Goal: Task Accomplishment & Management: Complete application form

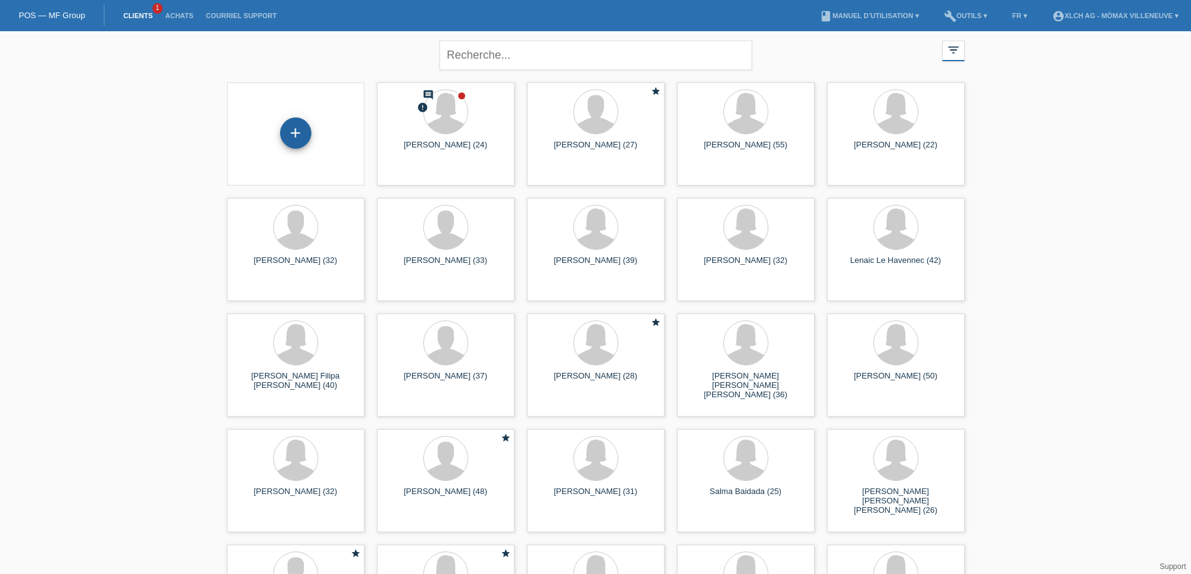
click at [303, 134] on div "+" at bounding box center [295, 132] width 31 height 31
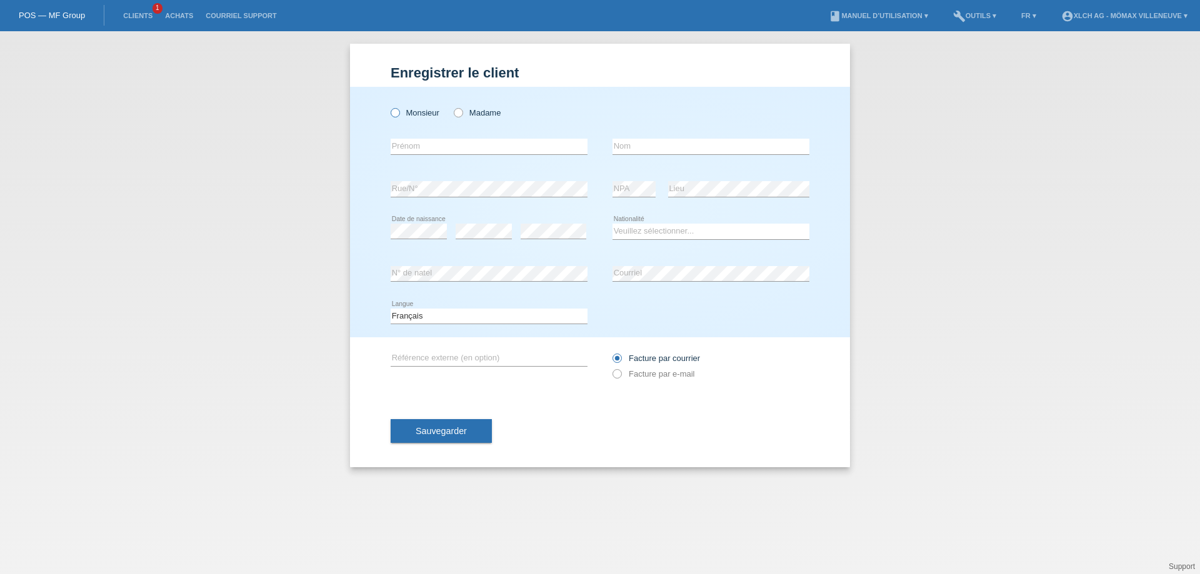
click at [389, 106] on icon at bounding box center [389, 106] width 0 height 0
click at [395, 113] on input "Monsieur" at bounding box center [395, 112] width 8 height 8
radio input "true"
click at [148, 17] on link "Clients" at bounding box center [138, 15] width 42 height 7
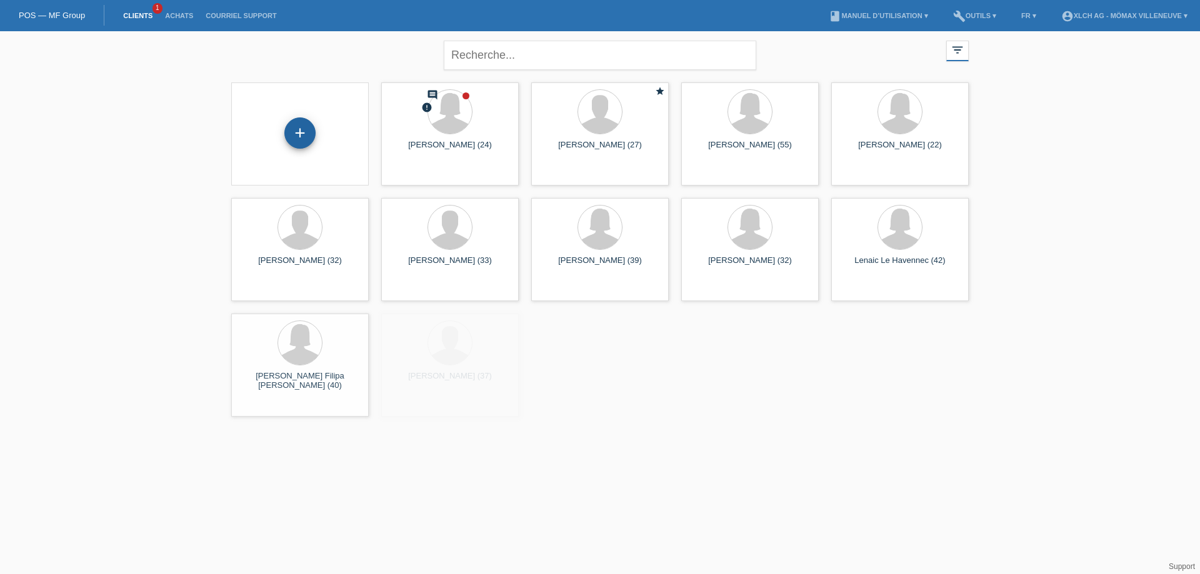
click at [296, 132] on div "+" at bounding box center [299, 132] width 31 height 31
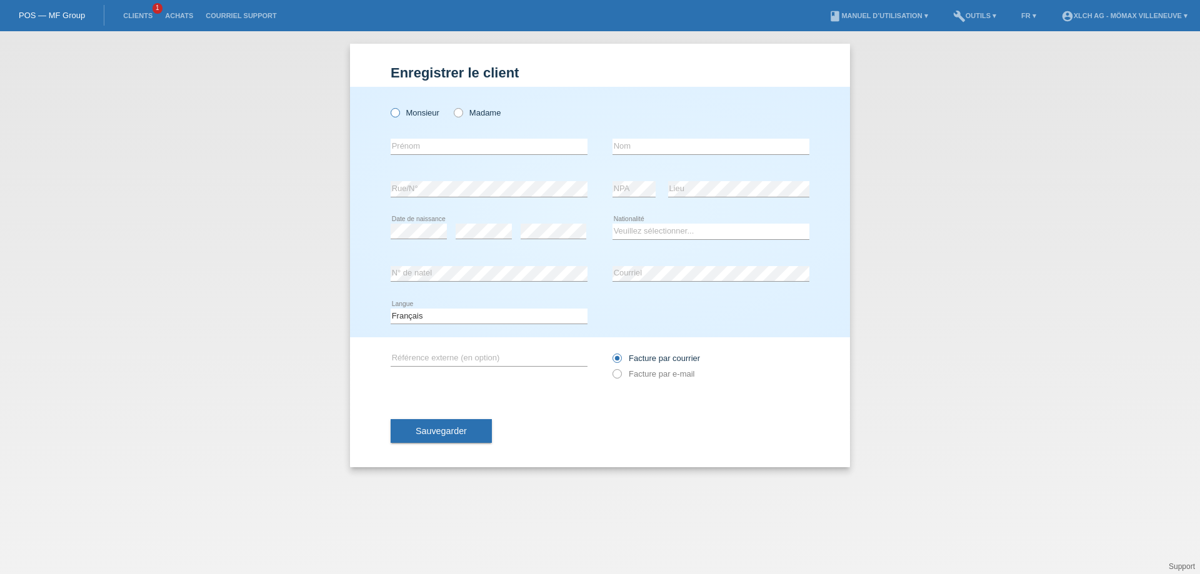
click at [389, 106] on icon at bounding box center [389, 106] width 0 height 0
click at [397, 112] on input "Monsieur" at bounding box center [395, 112] width 8 height 8
radio input "true"
click at [471, 145] on input "text" at bounding box center [489, 147] width 197 height 16
click at [417, 143] on input "text" at bounding box center [489, 147] width 197 height 16
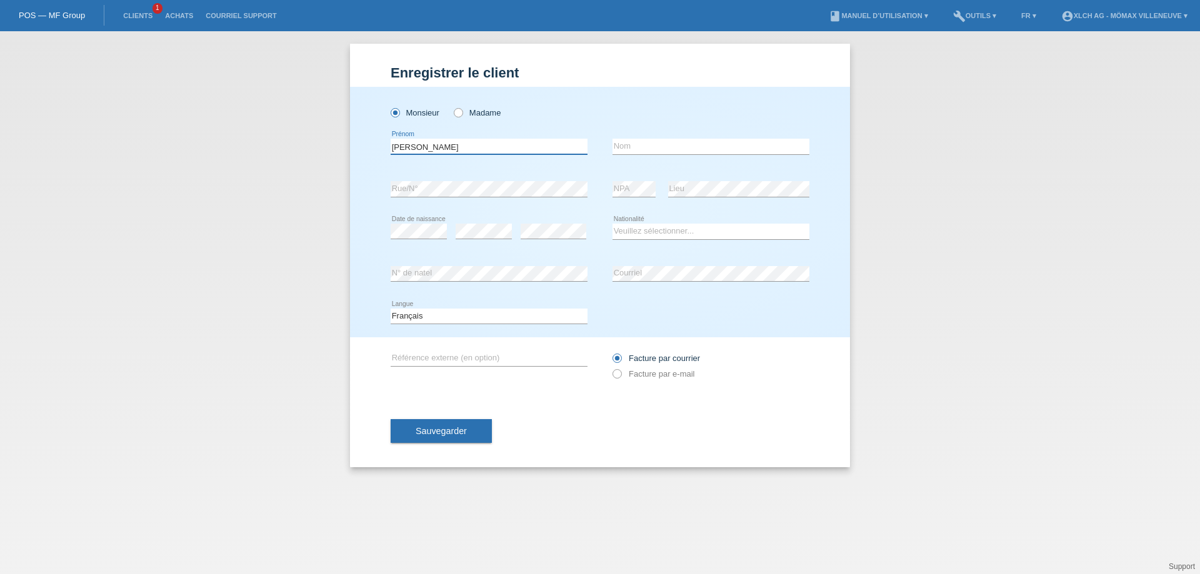
type input "Stéphane"
click at [644, 146] on input "text" at bounding box center [710, 147] width 197 height 16
type input "Lattion"
click at [634, 235] on select "Veuillez sélectionner... Suisse Allemagne Autriche Liechtenstein ------------ A…" at bounding box center [710, 231] width 197 height 15
select select "CH"
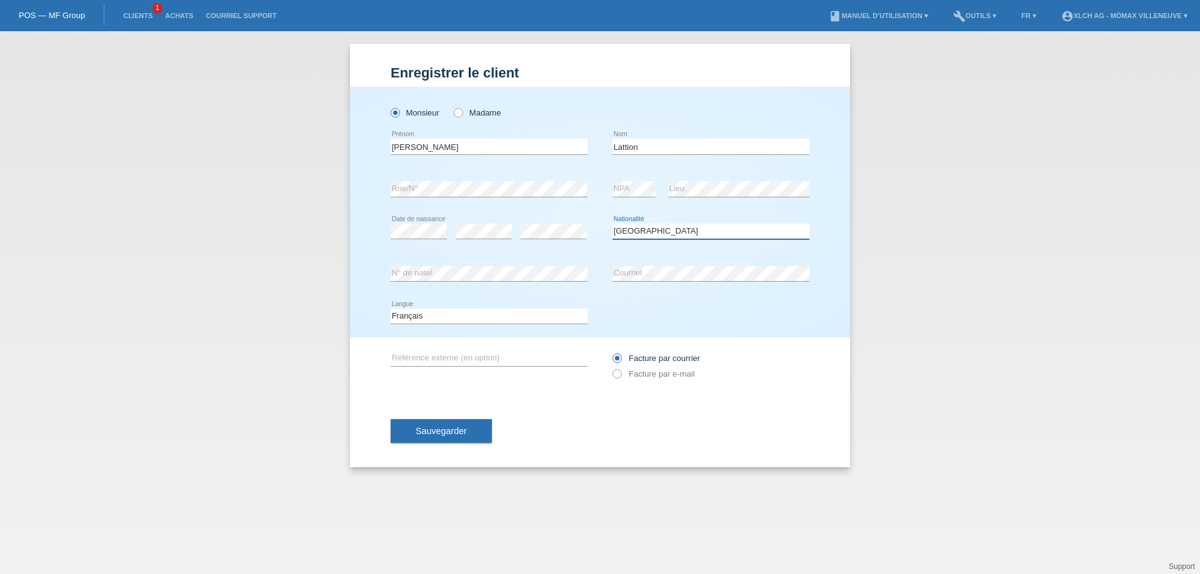
click at [612, 224] on select "Veuillez sélectionner... Suisse Allemagne Autriche Liechtenstein ------------ A…" at bounding box center [710, 231] width 197 height 15
click at [444, 432] on span "Sauvegarder" at bounding box center [441, 431] width 51 height 10
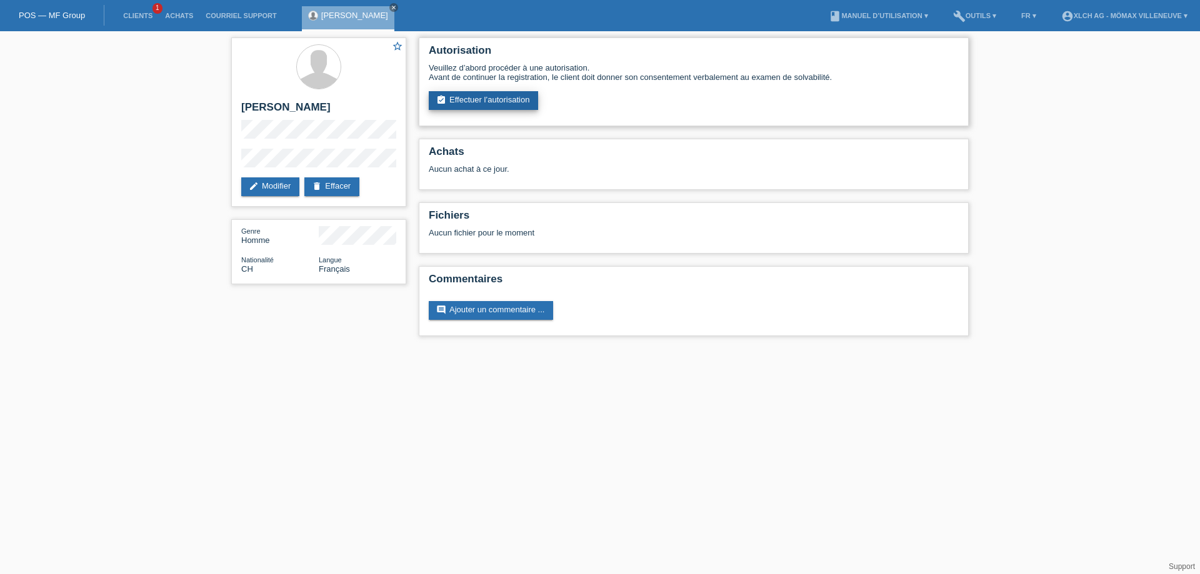
click at [477, 98] on link "assignment_turned_in Effectuer l’autorisation" at bounding box center [483, 100] width 109 height 19
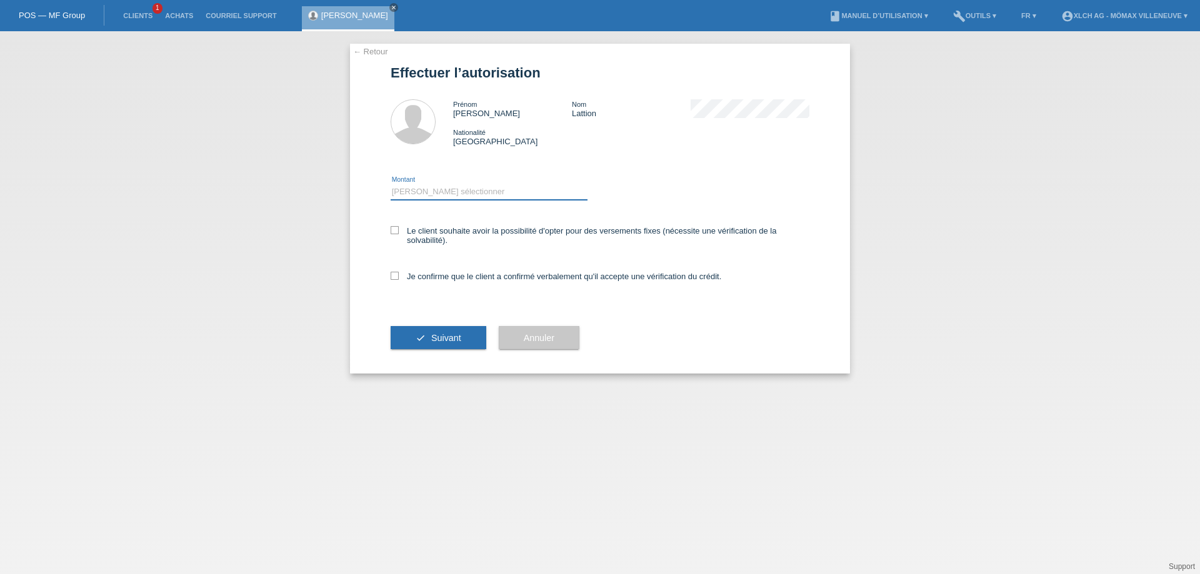
click at [424, 189] on select "Veuillez sélectionner CHF 1.00 - CHF 499.00 CHF 500.00 - CHF 1'999.00 CHF 2'000…" at bounding box center [489, 191] width 197 height 15
select select "2"
click at [391, 184] on select "Veuillez sélectionner CHF 1.00 - CHF 499.00 CHF 500.00 - CHF 1'999.00 CHF 2'000…" at bounding box center [489, 191] width 197 height 15
click at [400, 233] on label "Le client souhaite avoir la possibilité d'opter pour des versements fixes (néce…" at bounding box center [600, 235] width 419 height 19
click at [399, 233] on input "Le client souhaite avoir la possibilité d'opter pour des versements fixes (néce…" at bounding box center [395, 230] width 8 height 8
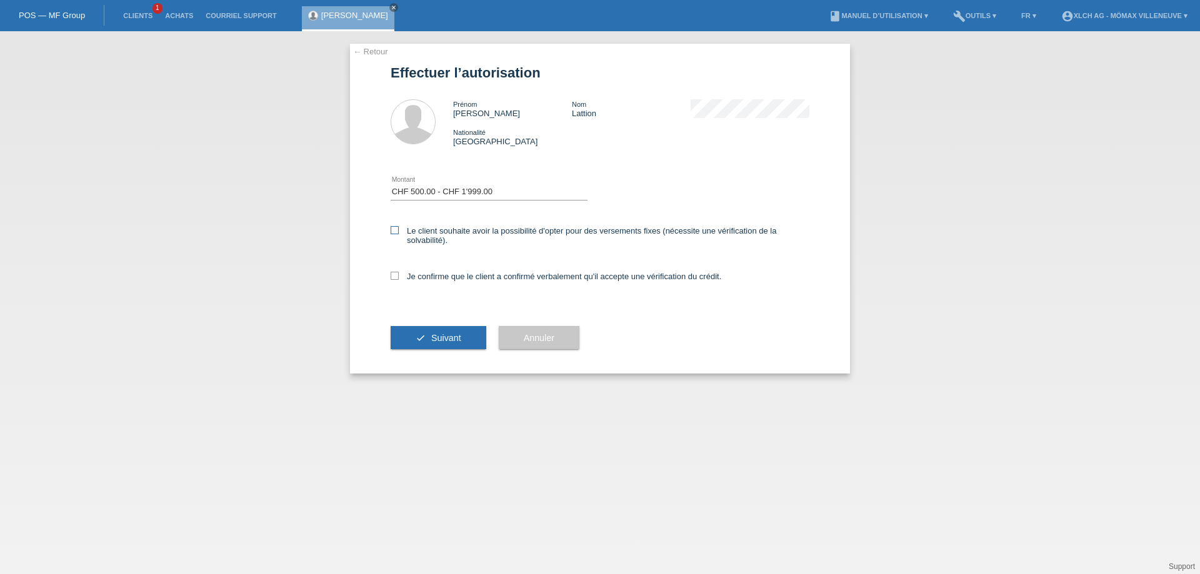
checkbox input "true"
click at [391, 276] on icon at bounding box center [395, 276] width 8 height 8
click at [391, 276] on input "Je confirme que le client a confirmé verbalement qu'il accepte une vérification…" at bounding box center [395, 276] width 8 height 8
checkbox input "true"
click at [454, 336] on span "Suivant" at bounding box center [446, 338] width 30 height 10
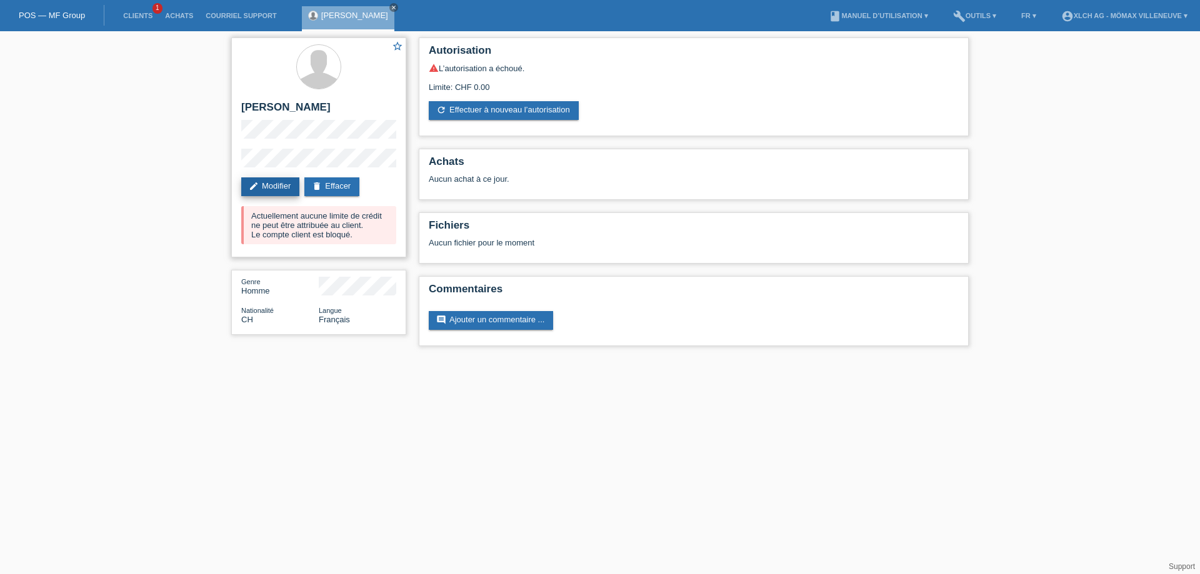
click at [267, 187] on link "edit Modifier" at bounding box center [270, 186] width 58 height 19
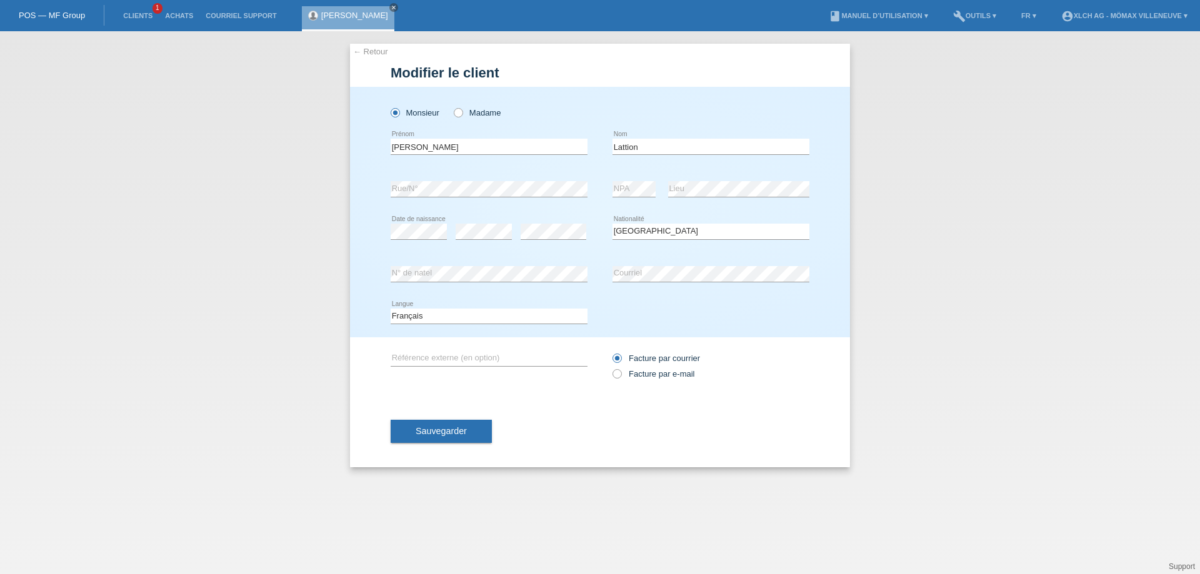
select select "CH"
drag, startPoint x: 434, startPoint y: 147, endPoint x: 398, endPoint y: 149, distance: 36.3
click at [398, 149] on input "Stéphane" at bounding box center [489, 147] width 197 height 16
type input "S"
type input "Mélody"
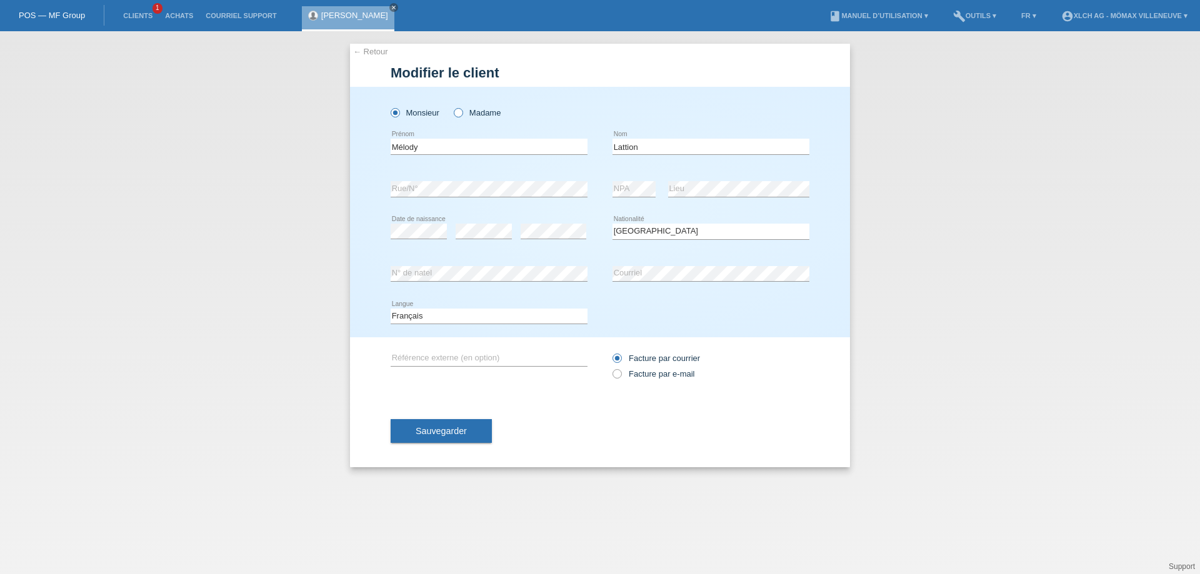
click at [452, 106] on icon at bounding box center [452, 106] width 0 height 0
click at [461, 113] on input "Madame" at bounding box center [458, 112] width 8 height 8
radio input "true"
click at [646, 145] on input "Lattion" at bounding box center [710, 147] width 197 height 16
type input "L"
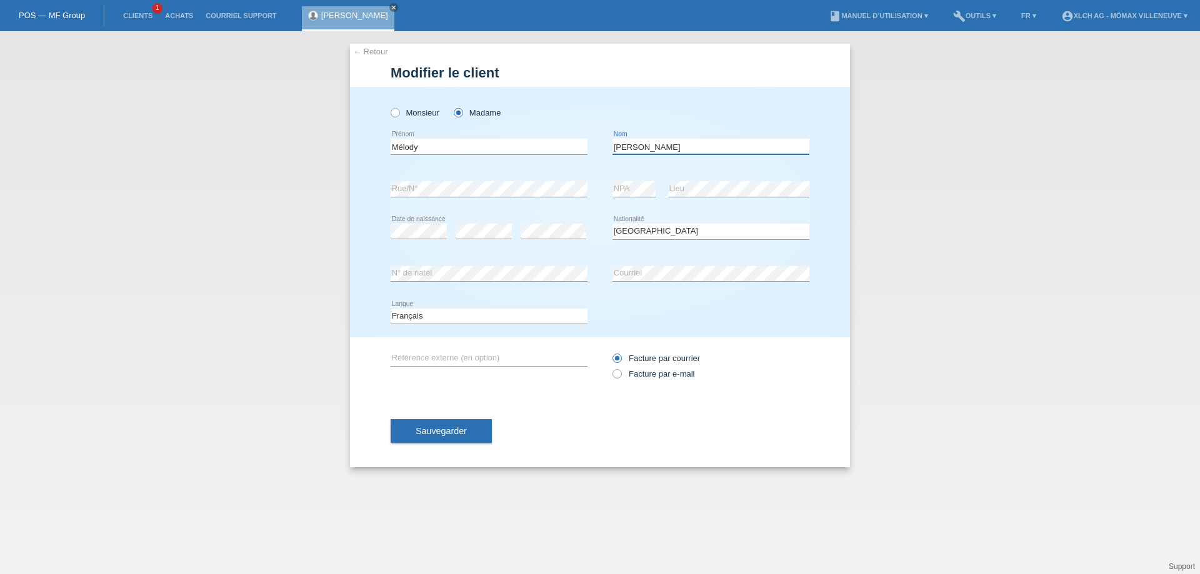
type input "Pineda"
click at [637, 231] on select "Veuillez sélectionner... Suisse Allemagne Autriche Liechtenstein ------------ A…" at bounding box center [710, 231] width 197 height 15
select select "ES"
click at [612, 224] on select "Veuillez sélectionner... Suisse Allemagne Autriche Liechtenstein ------------ A…" at bounding box center [710, 231] width 197 height 15
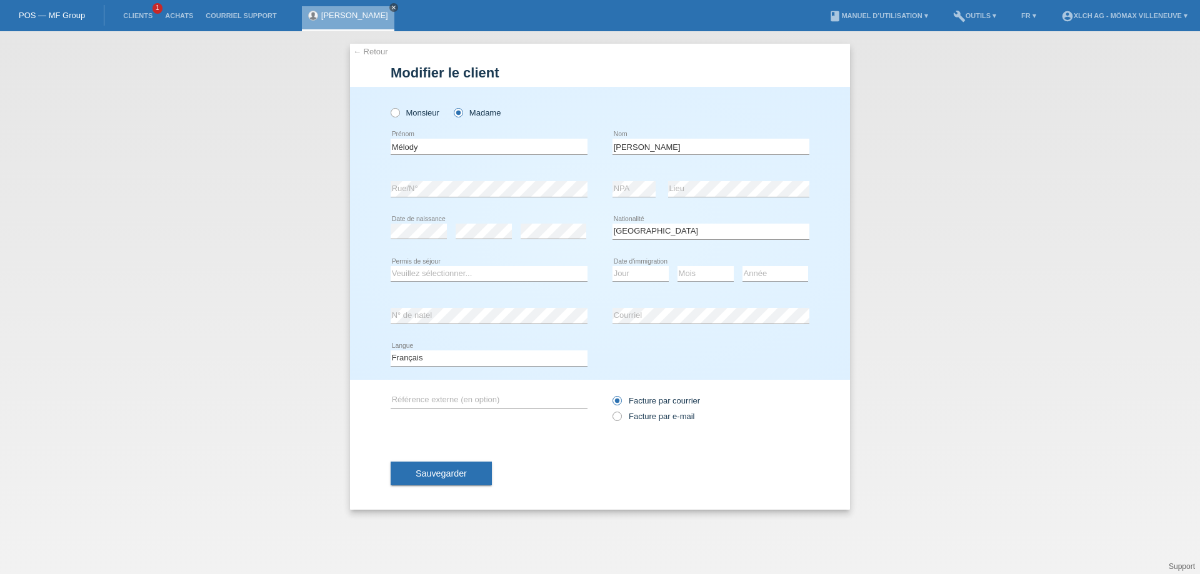
click at [391, 4] on icon "close" at bounding box center [394, 7] width 6 height 6
click at [56, 13] on link "POS — MF Group" at bounding box center [52, 15] width 66 height 9
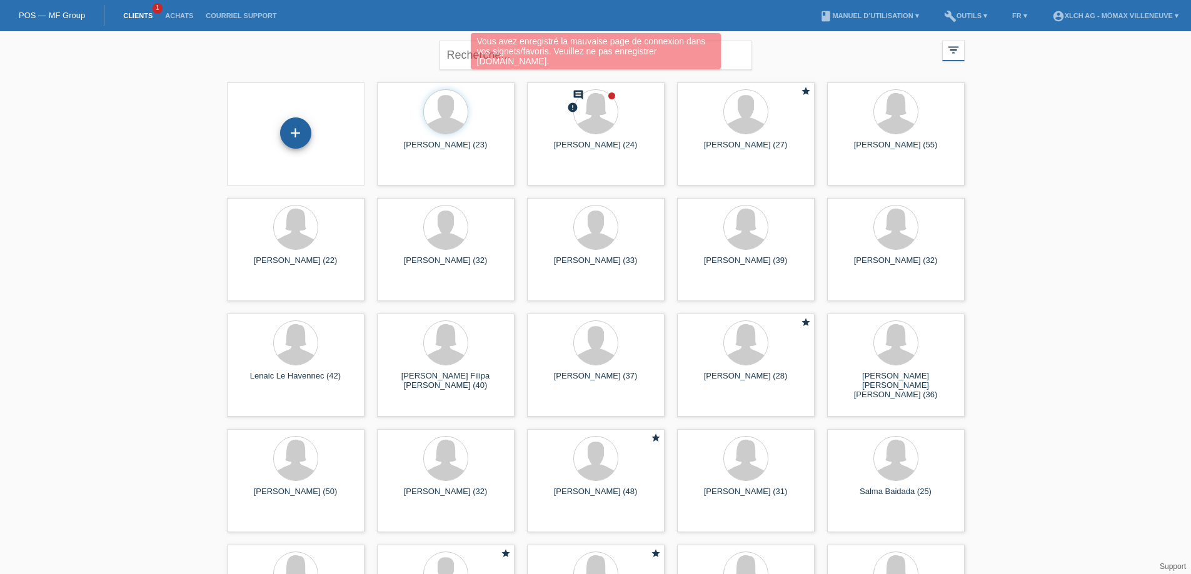
click at [293, 132] on div "+" at bounding box center [295, 132] width 31 height 31
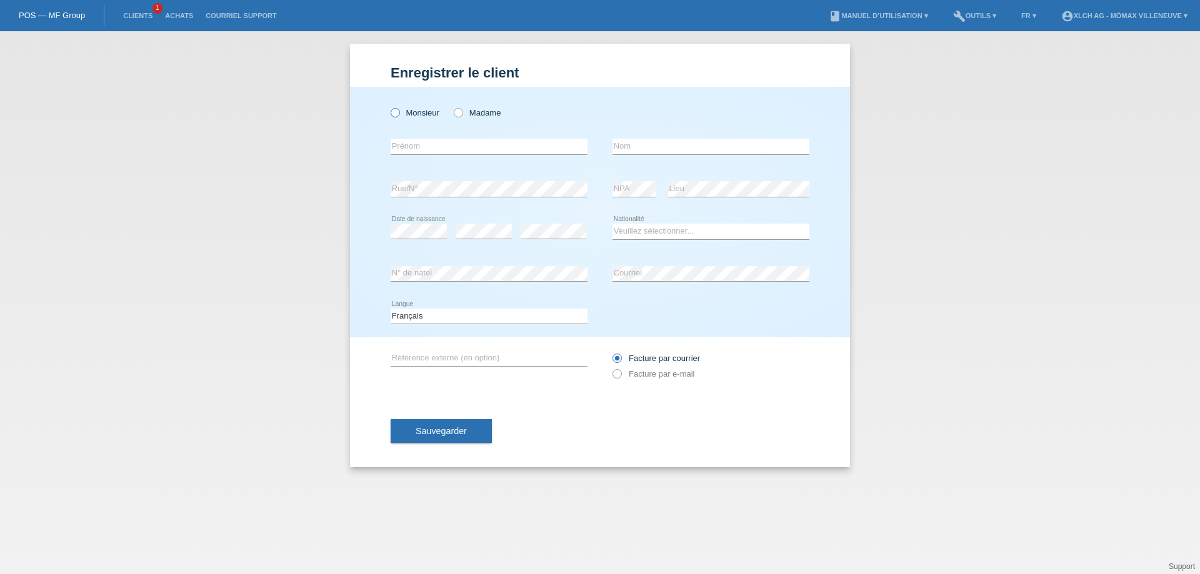
click at [389, 106] on icon at bounding box center [389, 106] width 0 height 0
click at [399, 113] on input "Monsieur" at bounding box center [395, 112] width 8 height 8
radio input "true"
click at [452, 106] on icon at bounding box center [452, 106] width 0 height 0
click at [456, 114] on input "Madame" at bounding box center [458, 112] width 8 height 8
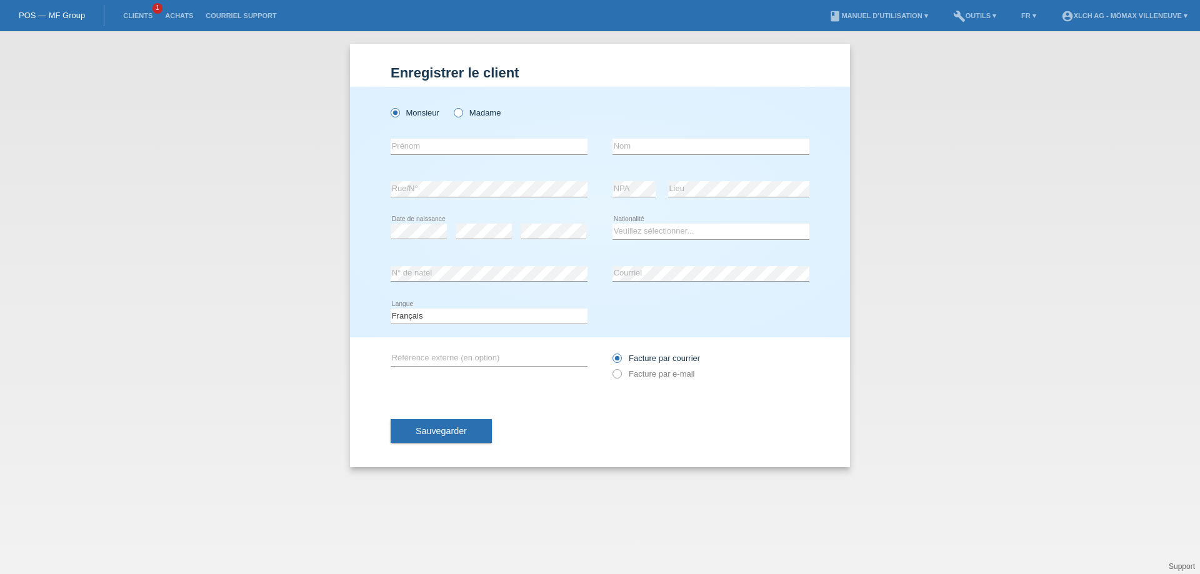
radio input "true"
click at [436, 146] on input "text" at bounding box center [489, 147] width 197 height 16
type input "[PERSON_NAME]"
click at [638, 146] on input "text" at bounding box center [710, 147] width 197 height 16
type input "Lattion"
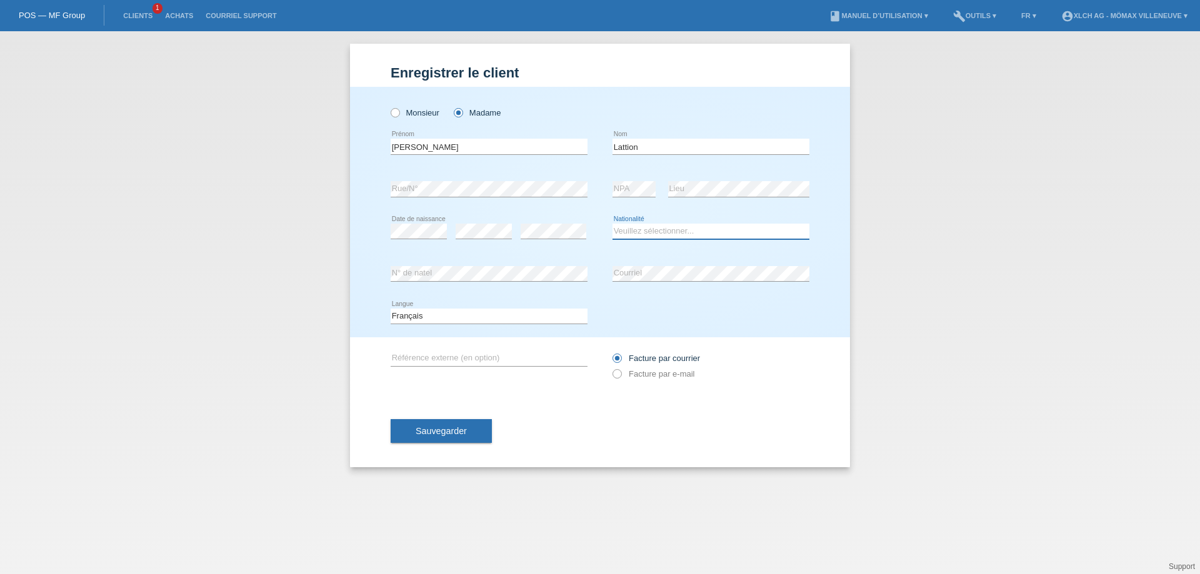
click at [641, 236] on select "Veuillez sélectionner... Suisse Allemagne Autriche Liechtenstein ------------ A…" at bounding box center [710, 231] width 197 height 15
select select "CH"
click at [612, 224] on select "Veuillez sélectionner... Suisse Allemagne Autriche Liechtenstein ------------ A…" at bounding box center [710, 231] width 197 height 15
click at [432, 424] on button "Sauvegarder" at bounding box center [441, 431] width 101 height 24
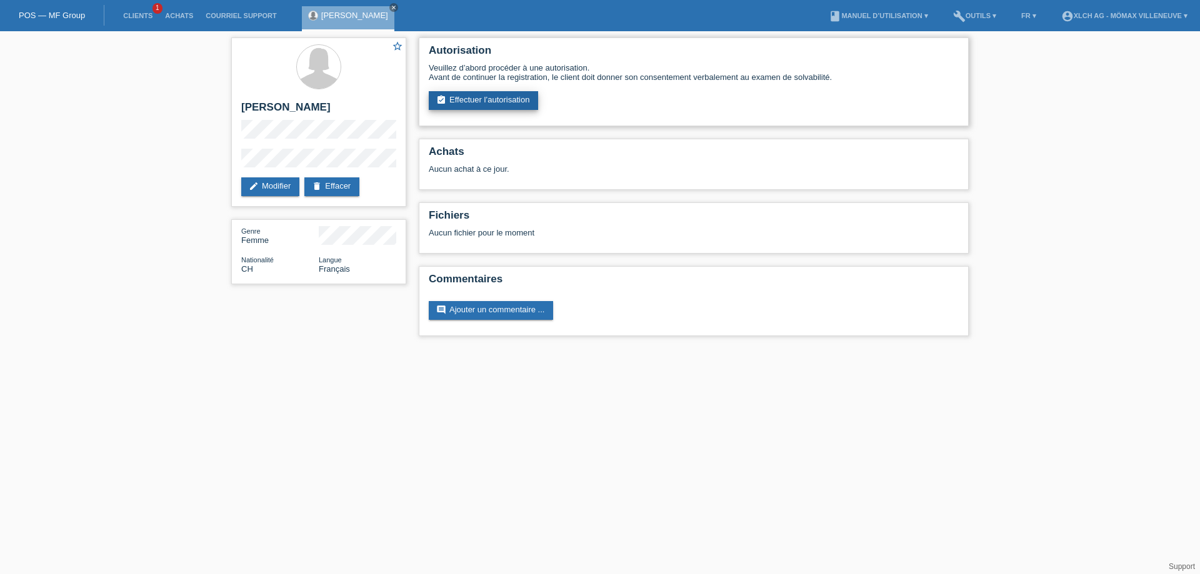
click at [461, 101] on link "assignment_turned_in Effectuer l’autorisation" at bounding box center [483, 100] width 109 height 19
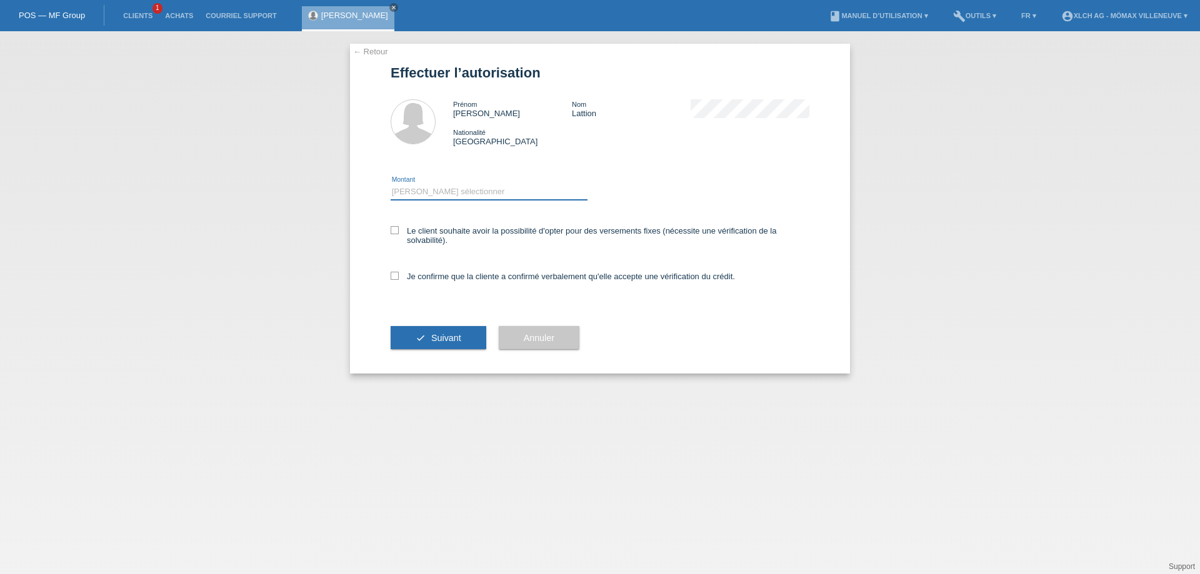
click at [458, 187] on select "Veuillez sélectionner CHF 1.00 - CHF 499.00 CHF 500.00 - CHF 1'999.00 CHF 2'000…" at bounding box center [489, 191] width 197 height 15
select select "2"
click at [391, 184] on select "Veuillez sélectionner CHF 1.00 - CHF 499.00 CHF 500.00 - CHF 1'999.00 CHF 2'000…" at bounding box center [489, 191] width 197 height 15
click at [398, 228] on icon at bounding box center [395, 230] width 8 height 8
click at [398, 228] on input "Le client souhaite avoir la possibilité d'opter pour des versements fixes (néce…" at bounding box center [395, 230] width 8 height 8
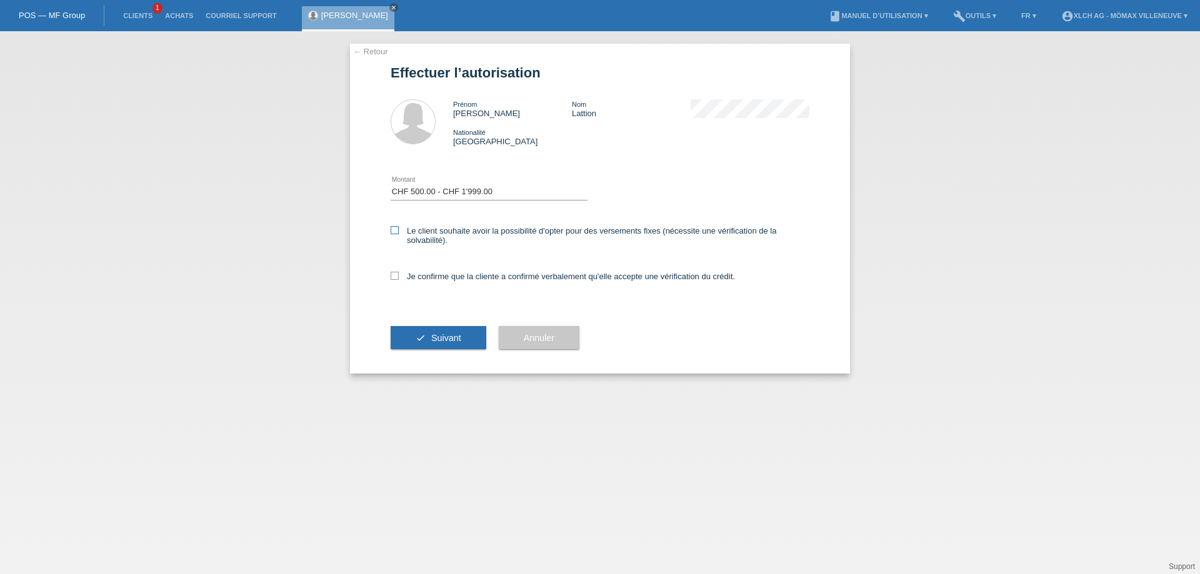
checkbox input "true"
click at [394, 274] on icon at bounding box center [395, 276] width 8 height 8
click at [394, 274] on input "Je confirme que la cliente a confirmé verbalement qu'elle accepte une vérificat…" at bounding box center [395, 276] width 8 height 8
checkbox input "true"
click at [404, 337] on button "check Suivant" at bounding box center [439, 338] width 96 height 24
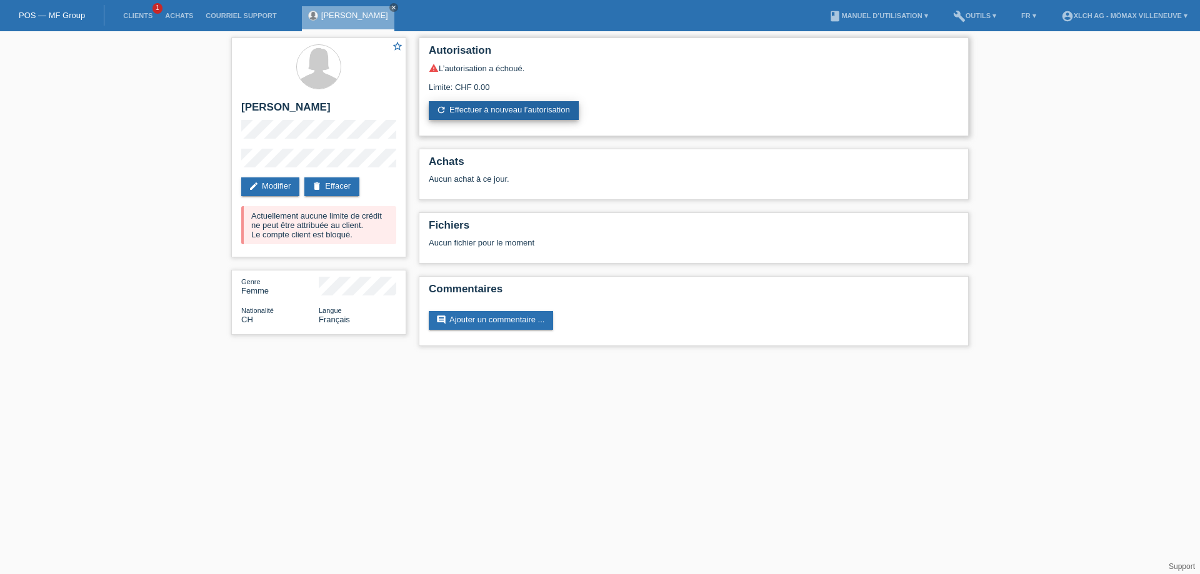
click at [465, 107] on link "refresh Effectuer à nouveau l’autorisation" at bounding box center [504, 110] width 150 height 19
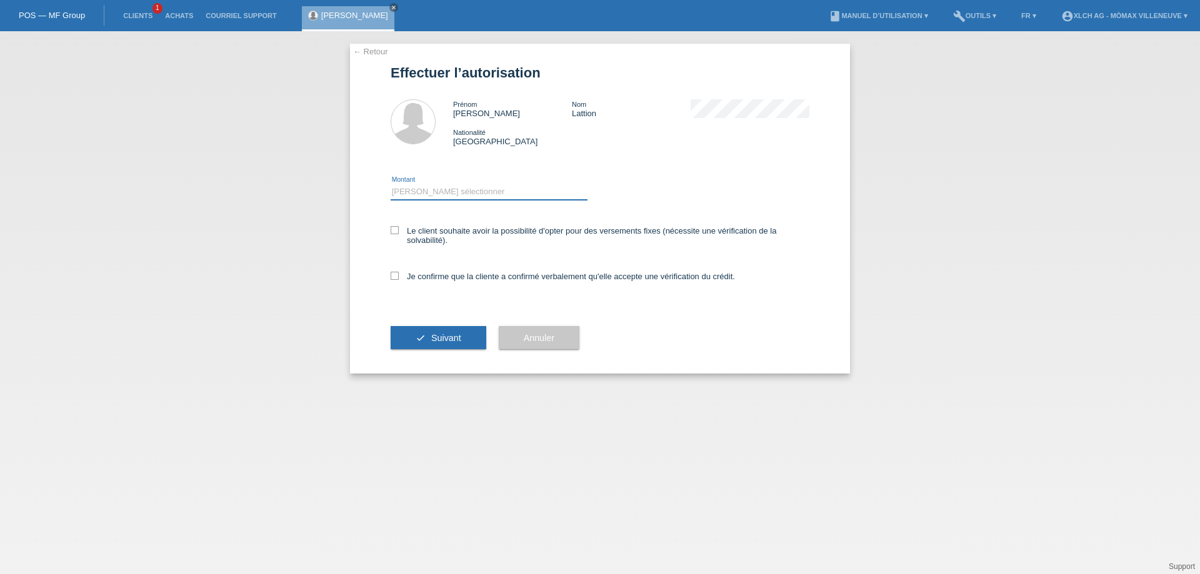
click at [401, 187] on select "Veuillez sélectionner CHF 1.00 - CHF 499.00 CHF 500.00 - CHF 1'999.00 CHF 2'000…" at bounding box center [489, 191] width 197 height 15
select select "2"
click at [391, 184] on select "Veuillez sélectionner CHF 1.00 - CHF 499.00 CHF 500.00 - CHF 1'999.00 CHF 2'000…" at bounding box center [489, 191] width 197 height 15
click at [405, 229] on label "Le client souhaite avoir la possibilité d'opter pour des versements fixes (néce…" at bounding box center [600, 235] width 419 height 19
click at [399, 229] on input "Le client souhaite avoir la possibilité d'opter pour des versements fixes (néce…" at bounding box center [395, 230] width 8 height 8
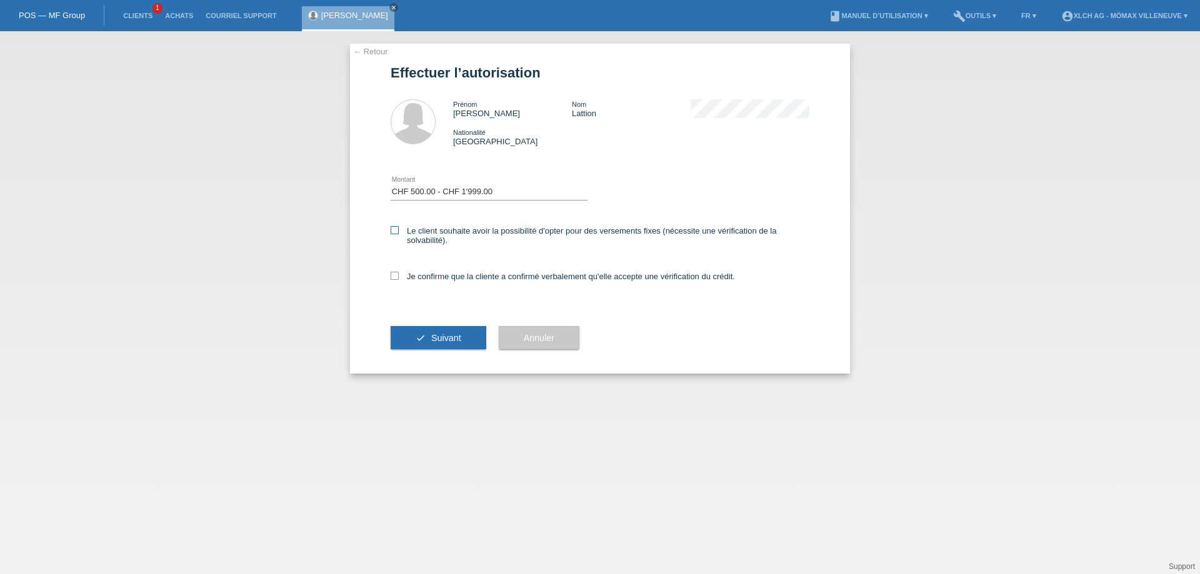
checkbox input "true"
click at [399, 276] on label "Je confirme que la cliente a confirmé verbalement qu'elle accepte une vérificat…" at bounding box center [563, 276] width 344 height 9
click at [399, 276] on input "Je confirme que la cliente a confirmé verbalement qu'elle accepte une vérificat…" at bounding box center [395, 276] width 8 height 8
checkbox input "true"
click at [441, 344] on button "check Suivant" at bounding box center [439, 338] width 96 height 24
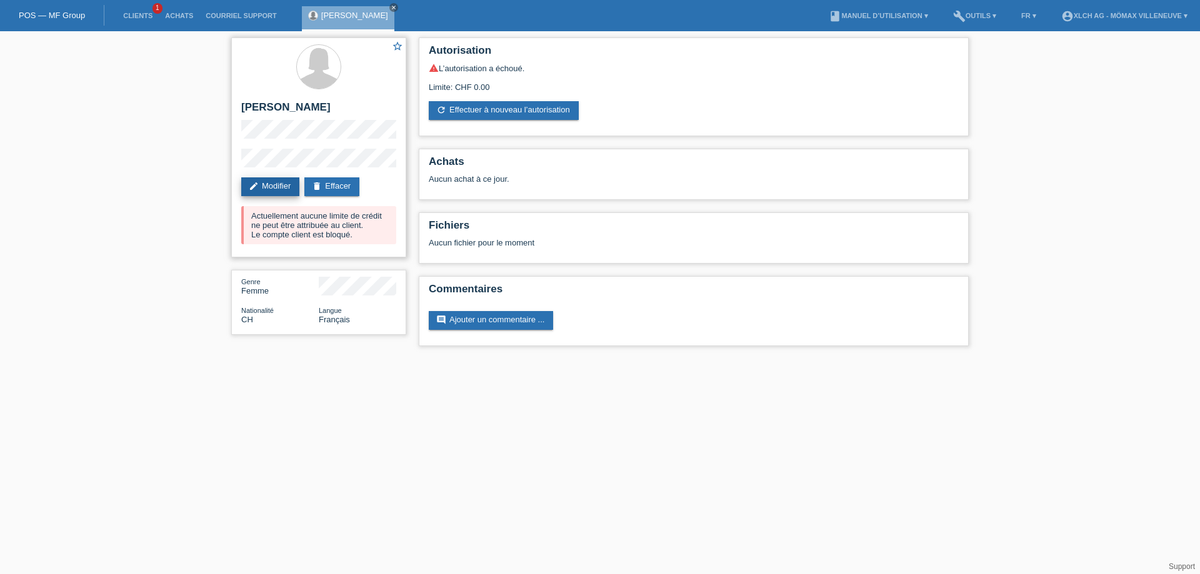
click at [278, 187] on link "edit Modifier" at bounding box center [270, 186] width 58 height 19
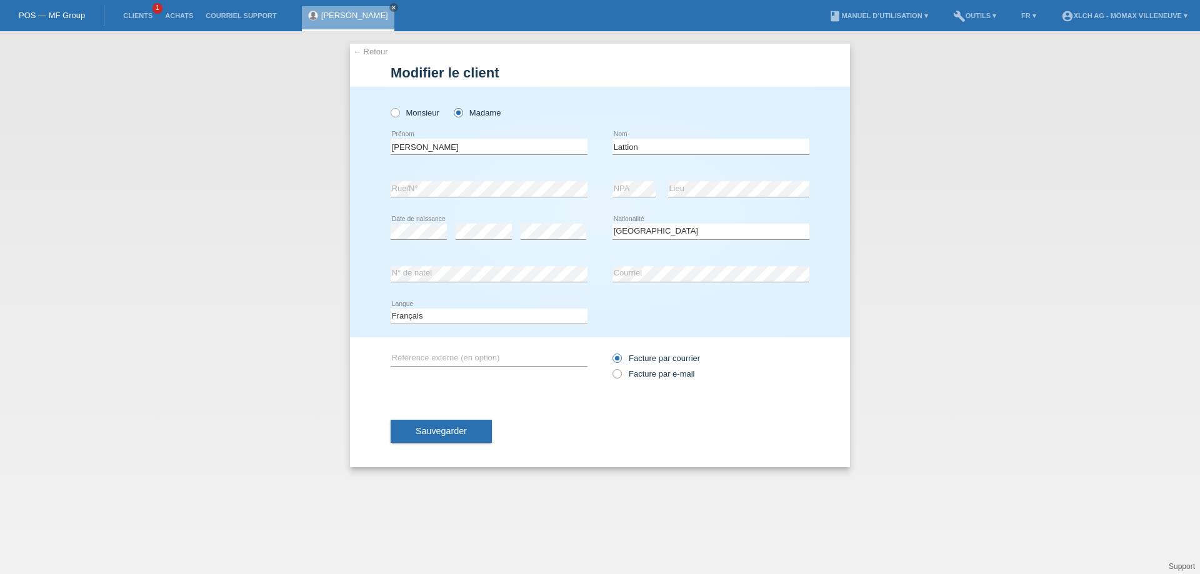
select select "CH"
click at [424, 151] on input "[PERSON_NAME]" at bounding box center [489, 147] width 197 height 16
type input "C"
type input "[PERSON_NAME]"
drag, startPoint x: 651, startPoint y: 143, endPoint x: 616, endPoint y: 156, distance: 37.8
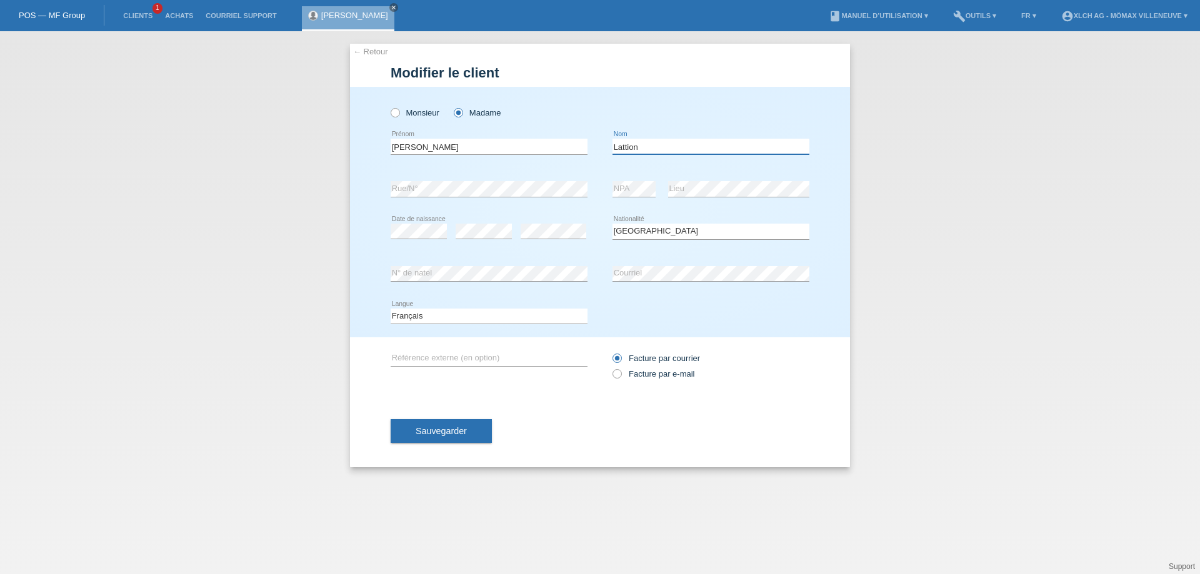
click at [616, 156] on div "Lattion error Nom" at bounding box center [710, 147] width 197 height 42
type input "Meunier"
click at [444, 426] on span "Sauvegarder" at bounding box center [441, 431] width 51 height 10
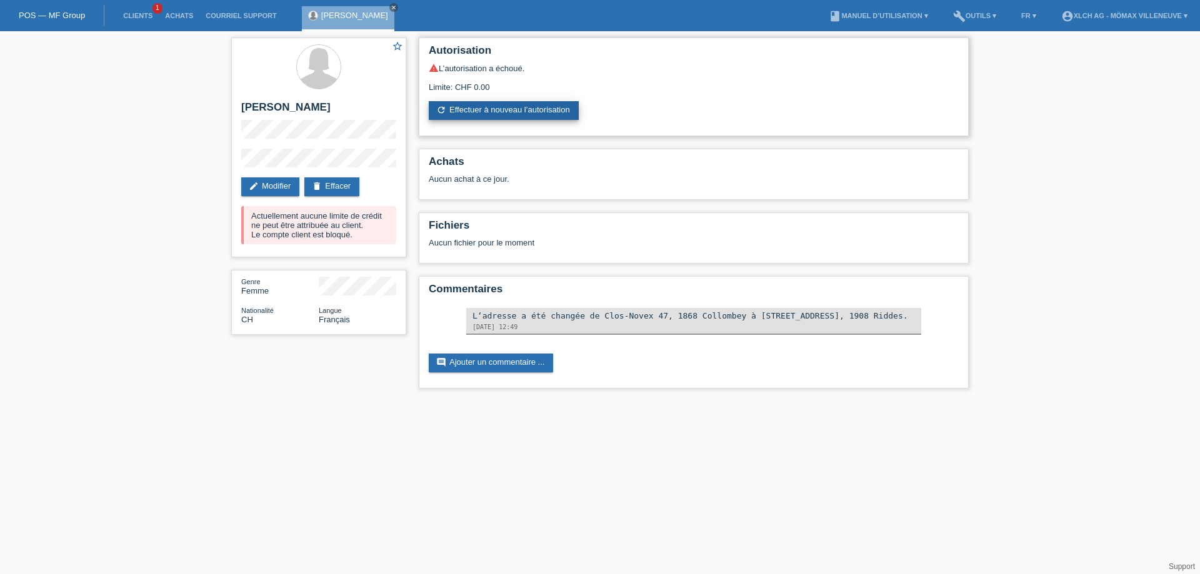
click at [512, 106] on link "refresh Effectuer à nouveau l’autorisation" at bounding box center [504, 110] width 150 height 19
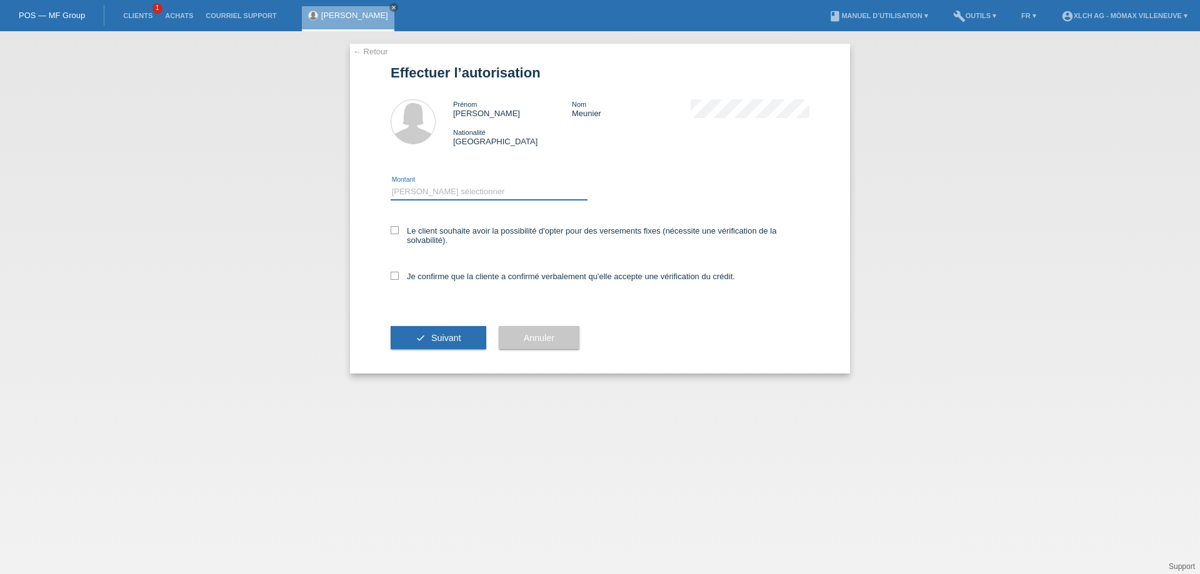
click at [407, 193] on select "Veuillez sélectionner CHF 1.00 - CHF 499.00 CHF 500.00 - CHF 1'999.00 CHF 2'000…" at bounding box center [489, 191] width 197 height 15
select select "2"
click at [391, 184] on select "Veuillez sélectionner CHF 1.00 - CHF 499.00 CHF 500.00 - CHF 1'999.00 CHF 2'000…" at bounding box center [489, 191] width 197 height 15
click at [391, 225] on div "Le client souhaite avoir la possibilité d'opter pour des versements fixes (néce…" at bounding box center [600, 237] width 419 height 46
click at [399, 275] on label "Je confirme que la cliente a confirmé verbalement qu'elle accepte une vérificat…" at bounding box center [563, 276] width 344 height 9
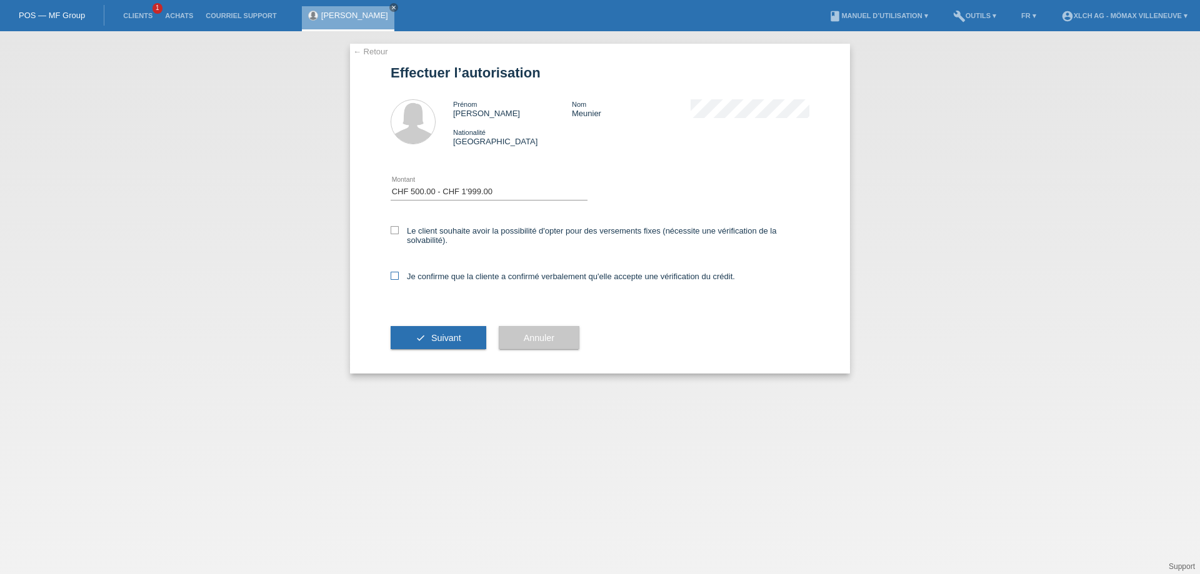
click at [399, 275] on input "Je confirme que la cliente a confirmé verbalement qu'elle accepte une vérificat…" at bounding box center [395, 276] width 8 height 8
checkbox input "true"
click at [394, 236] on label "Le client souhaite avoir la possibilité d'opter pour des versements fixes (néce…" at bounding box center [600, 235] width 419 height 19
click at [394, 234] on input "Le client souhaite avoir la possibilité d'opter pour des versements fixes (néce…" at bounding box center [395, 230] width 8 height 8
checkbox input "true"
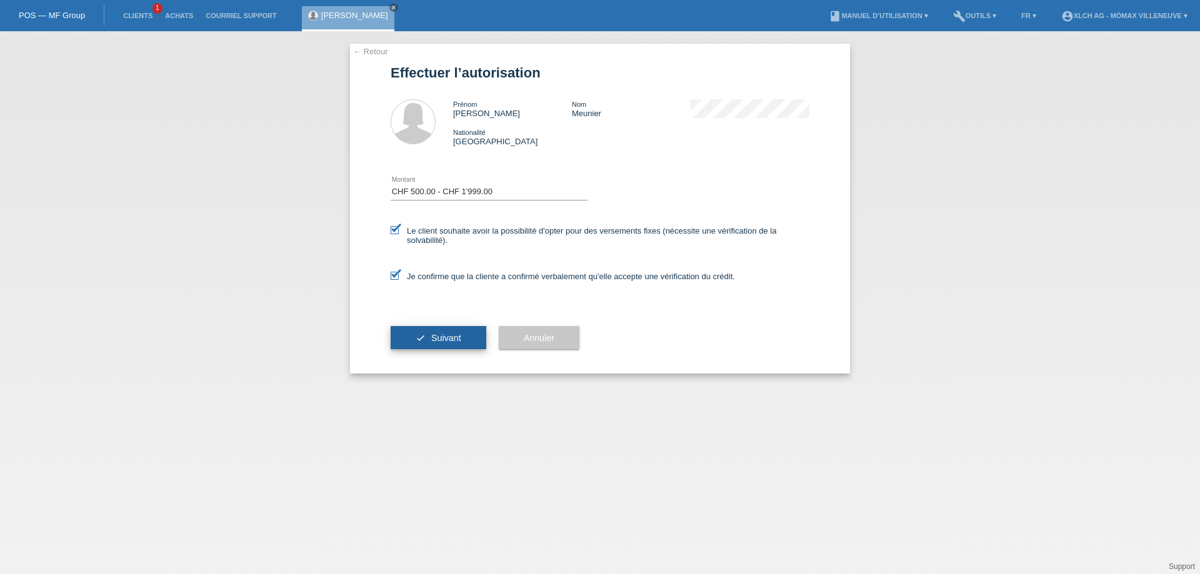
click at [432, 332] on button "check Suivant" at bounding box center [439, 338] width 96 height 24
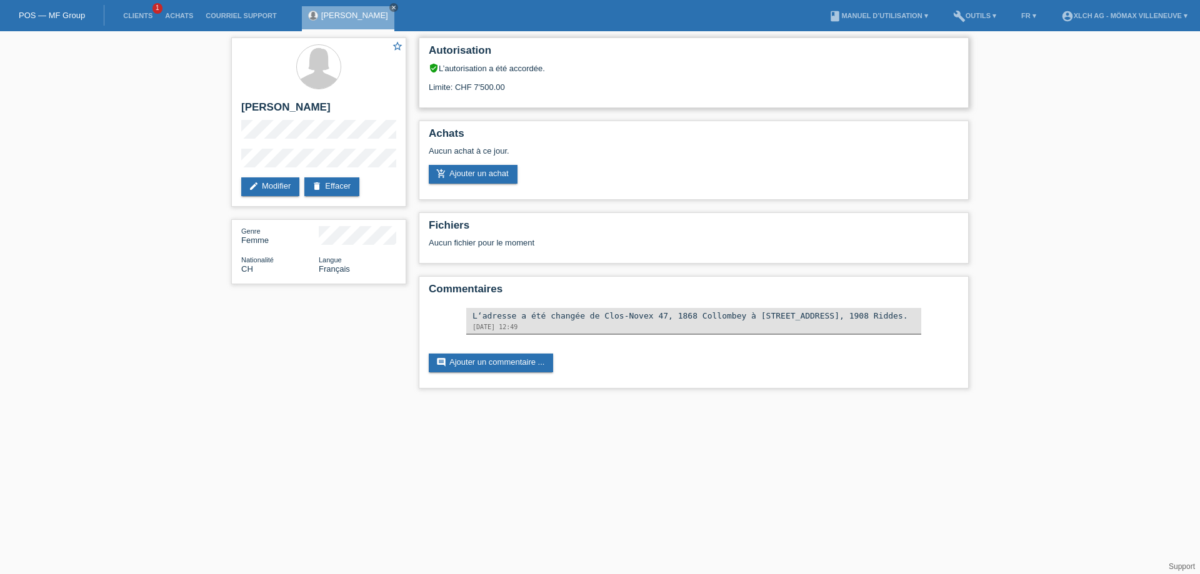
drag, startPoint x: 474, startPoint y: 88, endPoint x: 528, endPoint y: 84, distance: 54.5
click at [528, 84] on div "Limite: CHF 7'500.00" at bounding box center [694, 82] width 530 height 19
click at [594, 86] on div "Limite: CHF 7'500.00" at bounding box center [694, 82] width 530 height 19
click at [463, 177] on link "add_shopping_cart Ajouter un achat" at bounding box center [473, 174] width 89 height 19
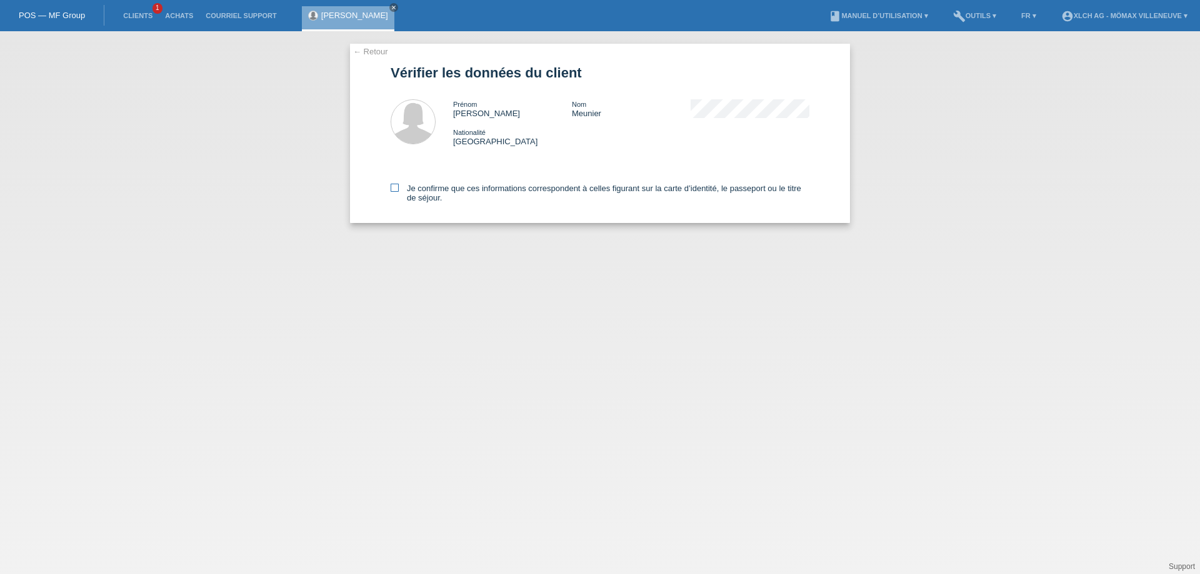
click at [394, 187] on icon at bounding box center [395, 188] width 8 height 8
click at [394, 187] on input "Je confirme que ces informations correspondent à celles figurant sur la carte d…" at bounding box center [395, 188] width 8 height 8
checkbox input "true"
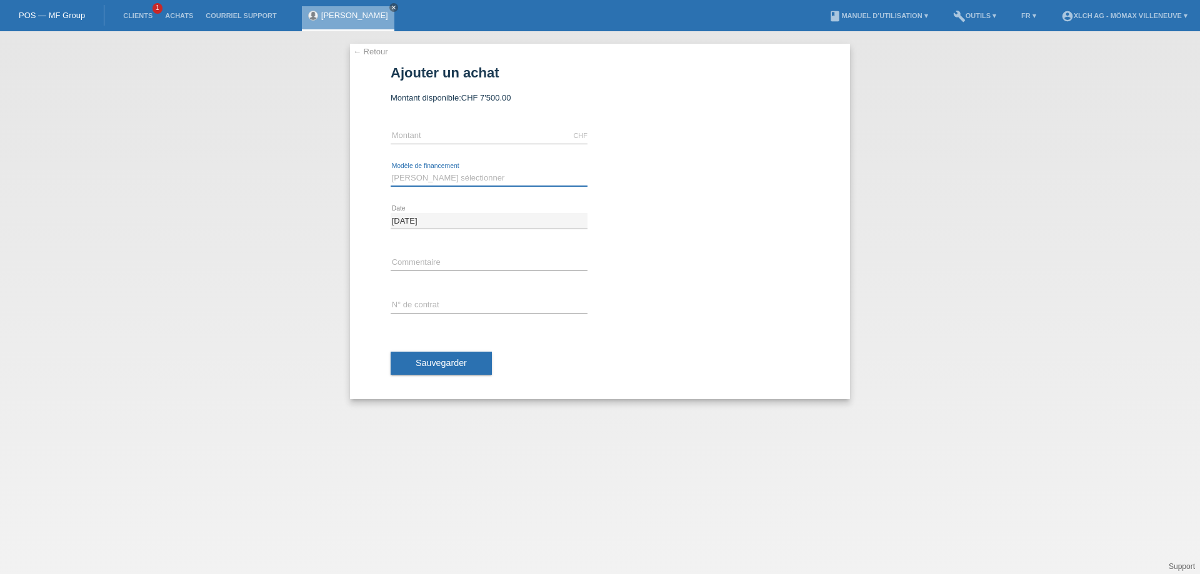
click at [427, 172] on select "Veuillez sélectionner Achat sur facture avec paiement partiel Taux fixes - Paie…" at bounding box center [489, 178] width 197 height 15
click at [364, 165] on div "← Retour Ajouter un achat Montant disponible: CHF 7'500.00 error Montant Date" at bounding box center [600, 222] width 500 height 356
click at [416, 139] on input "text" at bounding box center [489, 136] width 197 height 16
type input "1599.00"
click at [427, 176] on select "Veuillez sélectionner Achat sur facture avec paiement partiel Taux fixes - Paie…" at bounding box center [489, 178] width 197 height 15
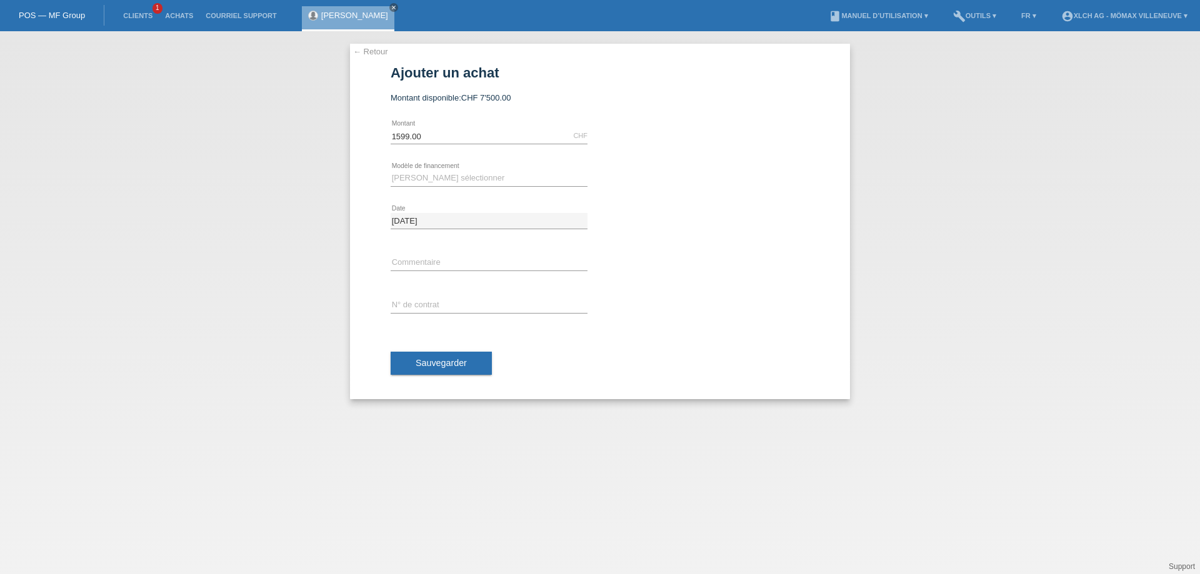
click at [462, 319] on div "error N° de contrat" at bounding box center [489, 306] width 197 height 42
click at [445, 178] on select "Veuillez sélectionner Achat sur facture avec paiement partiel Taux fixes - Paie…" at bounding box center [489, 178] width 197 height 15
select select "113"
click at [391, 171] on select "Veuillez sélectionner Achat sur facture avec paiement partiel Taux fixes - Paie…" at bounding box center [489, 178] width 197 height 15
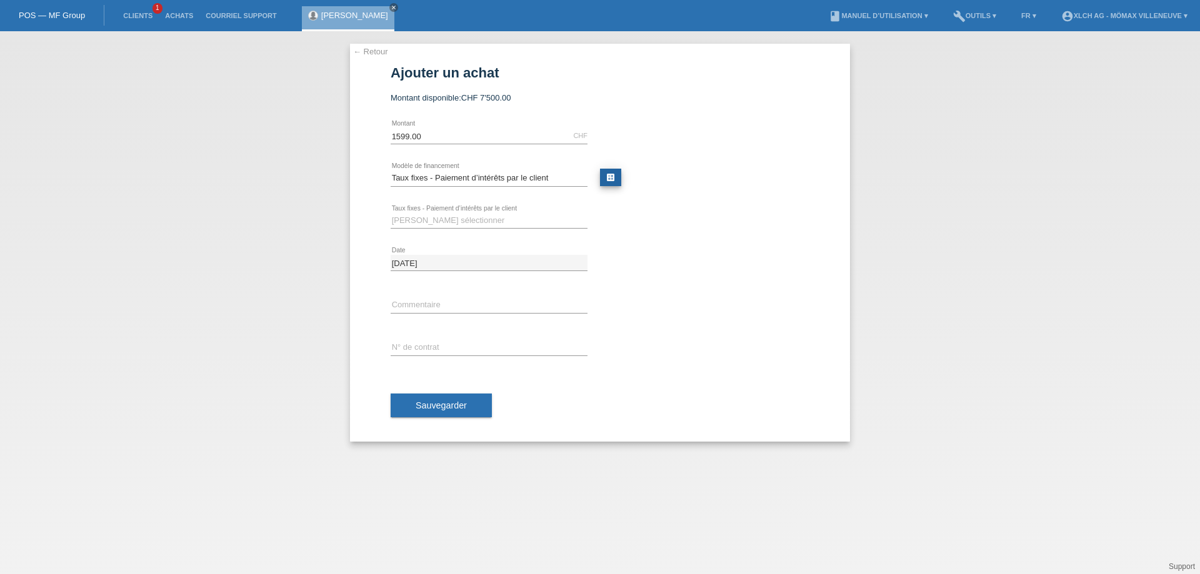
click at [612, 175] on link "calculate" at bounding box center [610, 177] width 21 height 17
type input "1599.00"
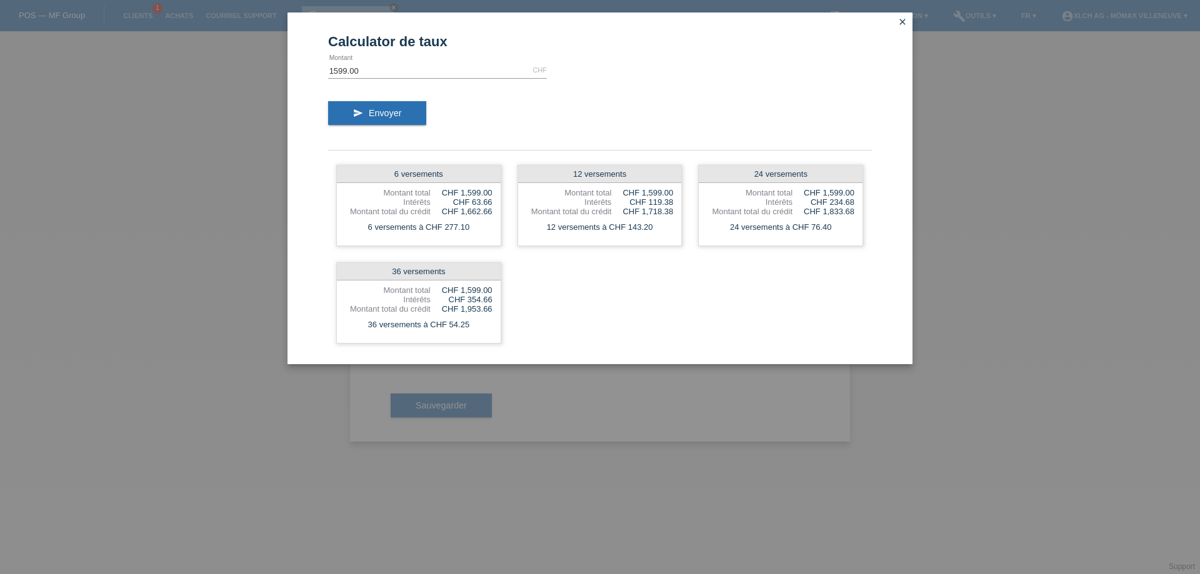
click at [621, 312] on div "6 versements Montant total CHF 1,599.00 Intérêts CHF 63.66 Montant total du cré…" at bounding box center [600, 254] width 544 height 195
click at [902, 23] on icon "close" at bounding box center [902, 22] width 10 height 10
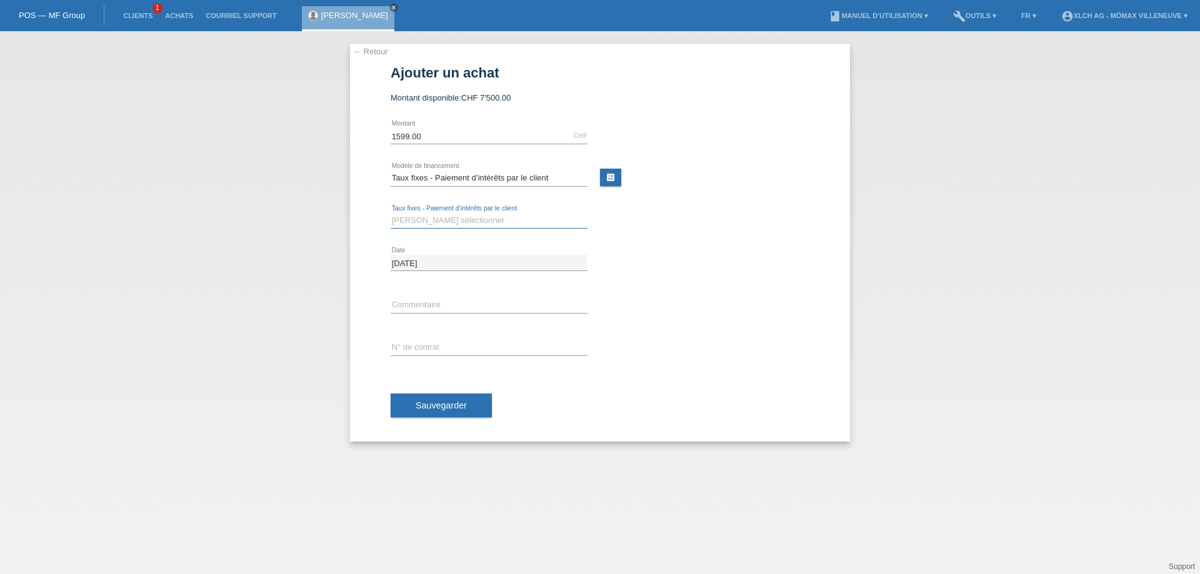
click at [452, 222] on select "Veuillez sélectionner 6 versements 12 versements 24 versements 36 versements" at bounding box center [489, 220] width 197 height 15
click at [472, 174] on select "Veuillez sélectionner Achat sur facture avec paiement partiel Taux fixes - Paie…" at bounding box center [489, 178] width 197 height 15
select select "112"
click at [391, 171] on select "Veuillez sélectionner Achat sur facture avec paiement partiel Taux fixes - Paie…" at bounding box center [489, 178] width 197 height 15
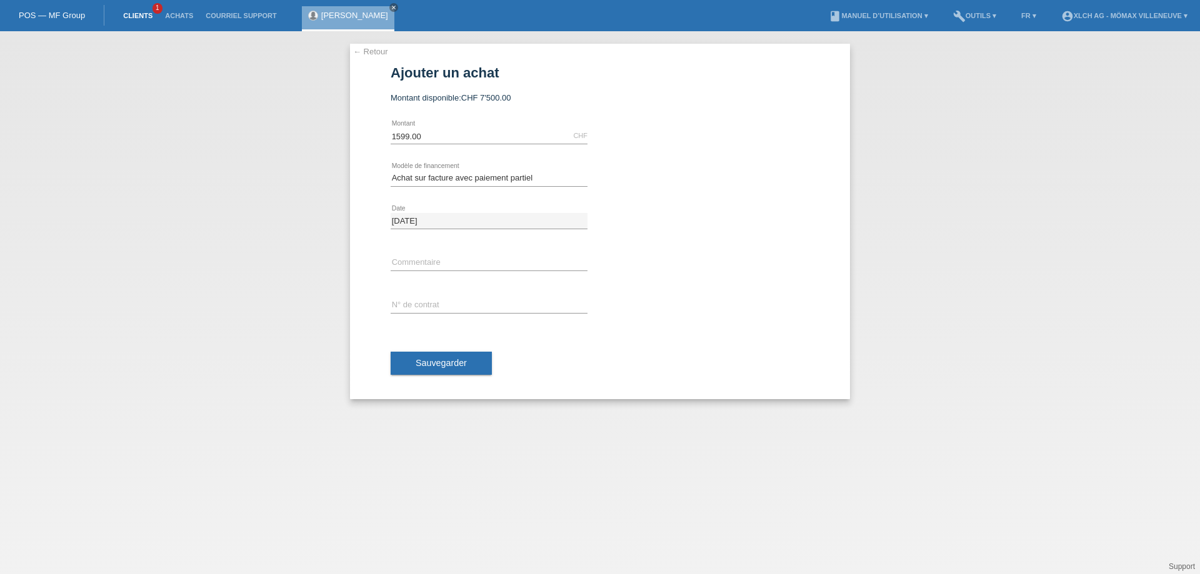
click at [131, 12] on link "Clients" at bounding box center [138, 15] width 42 height 7
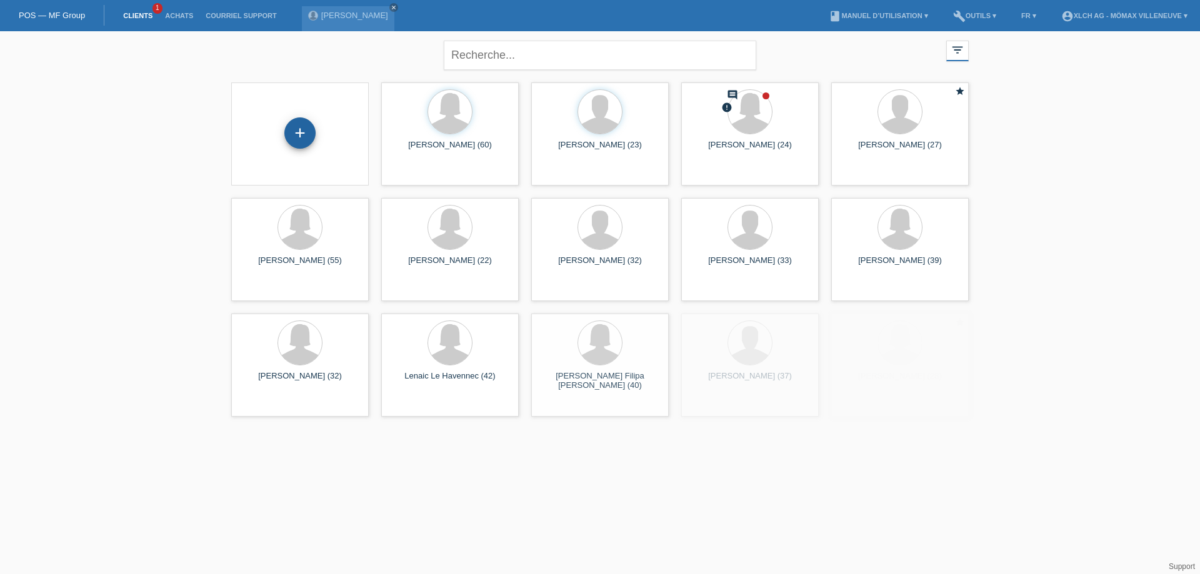
click at [296, 131] on div "+" at bounding box center [299, 132] width 31 height 31
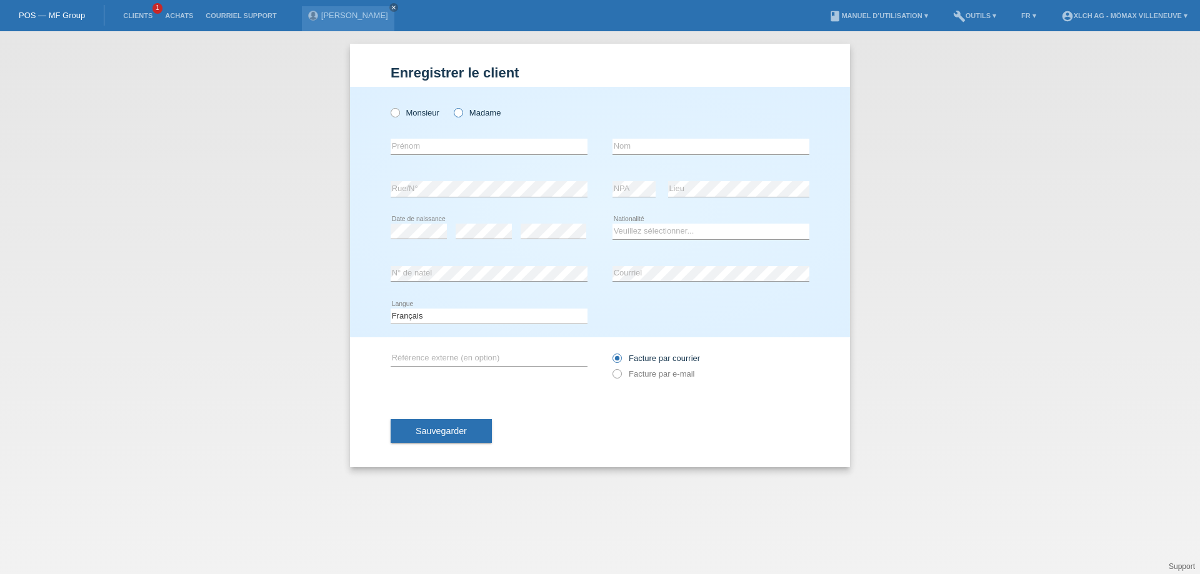
click at [463, 111] on label "Madame" at bounding box center [477, 112] width 47 height 9
click at [462, 111] on input "Madame" at bounding box center [458, 112] width 8 height 8
radio input "true"
click at [436, 150] on input "text" at bounding box center [489, 147] width 197 height 16
type input "ANNLYSE"
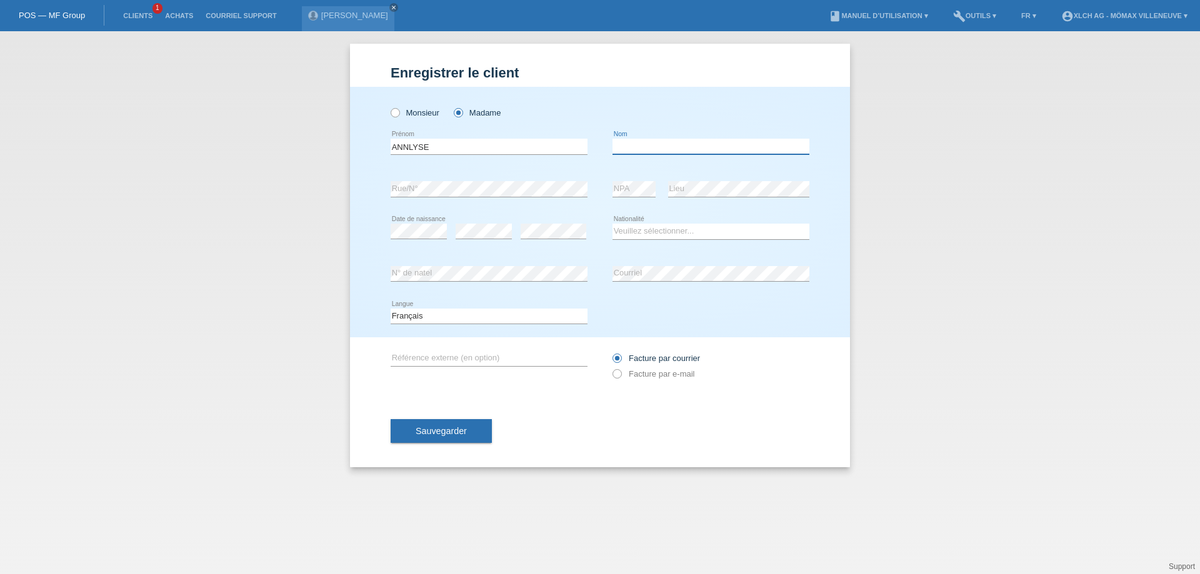
click at [651, 151] on input "text" at bounding box center [710, 147] width 197 height 16
type input "NOGUET"
click at [669, 236] on select "Veuillez sélectionner... Suisse Allemagne Autriche Liechtenstein ------------ A…" at bounding box center [710, 231] width 197 height 15
select select "CH"
click at [612, 224] on select "Veuillez sélectionner... Suisse Allemagne Autriche Liechtenstein ------------ A…" at bounding box center [710, 231] width 197 height 15
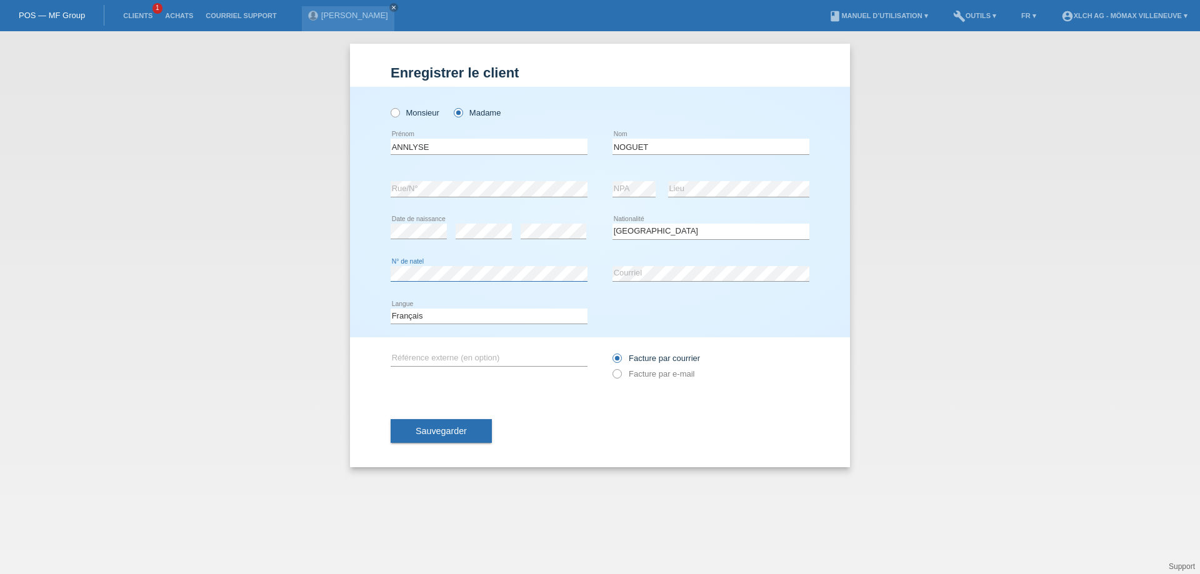
click at [477, 281] on div "error N° de natel" at bounding box center [489, 274] width 197 height 16
click at [435, 351] on input "text" at bounding box center [489, 359] width 197 height 16
click at [611, 367] on icon at bounding box center [611, 367] width 0 height 0
click at [621, 374] on input "Facture par e-mail" at bounding box center [616, 377] width 8 height 16
radio input "true"
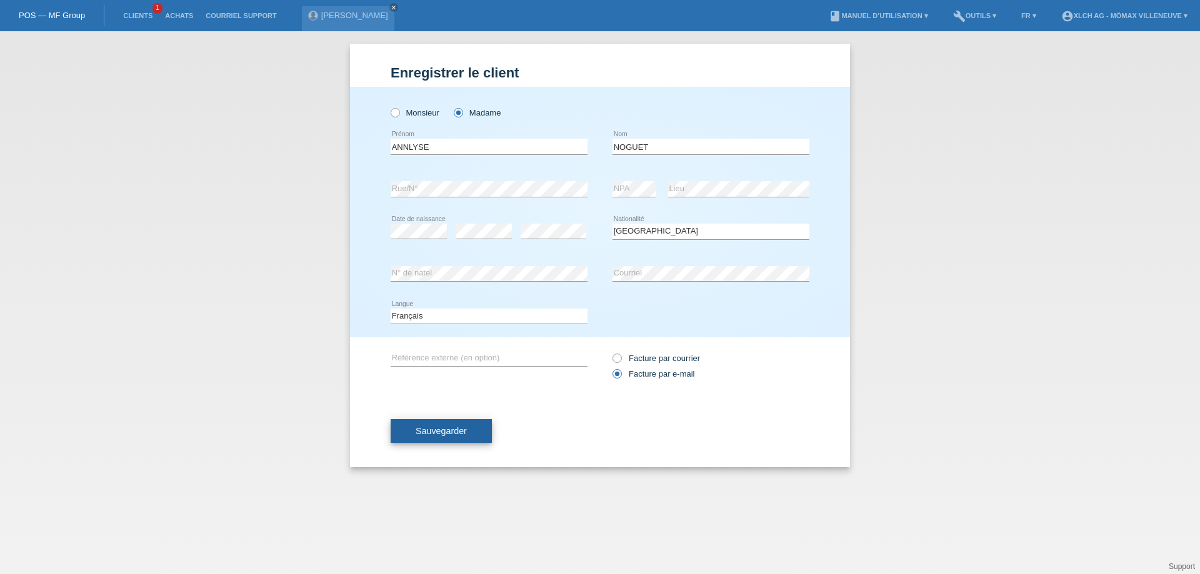
click at [470, 437] on button "Sauvegarder" at bounding box center [441, 431] width 101 height 24
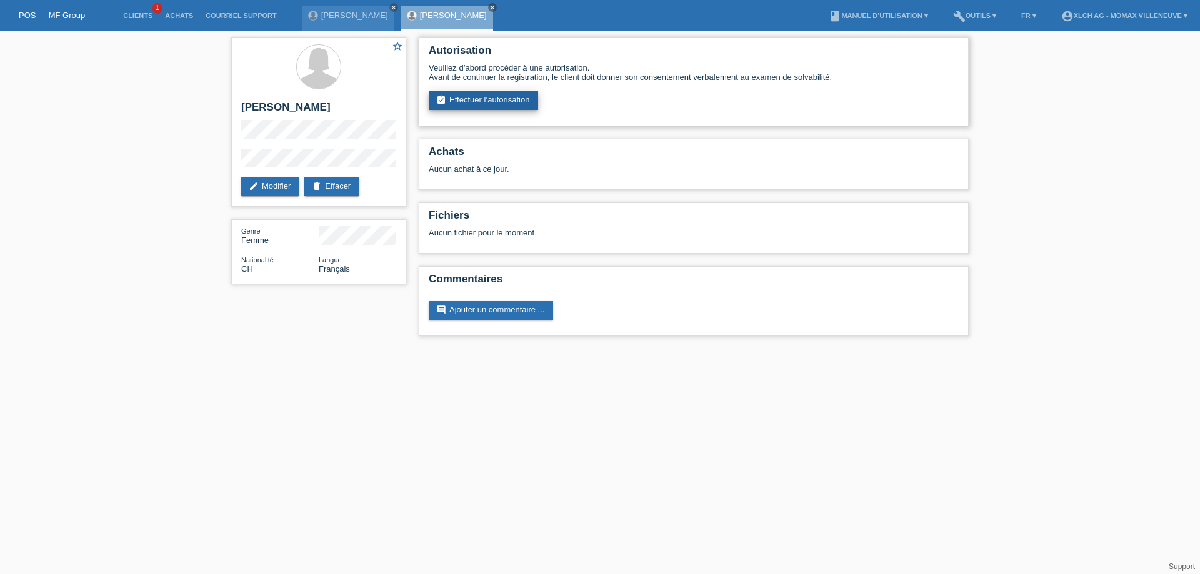
click at [476, 100] on link "assignment_turned_in Effectuer l’autorisation" at bounding box center [483, 100] width 109 height 19
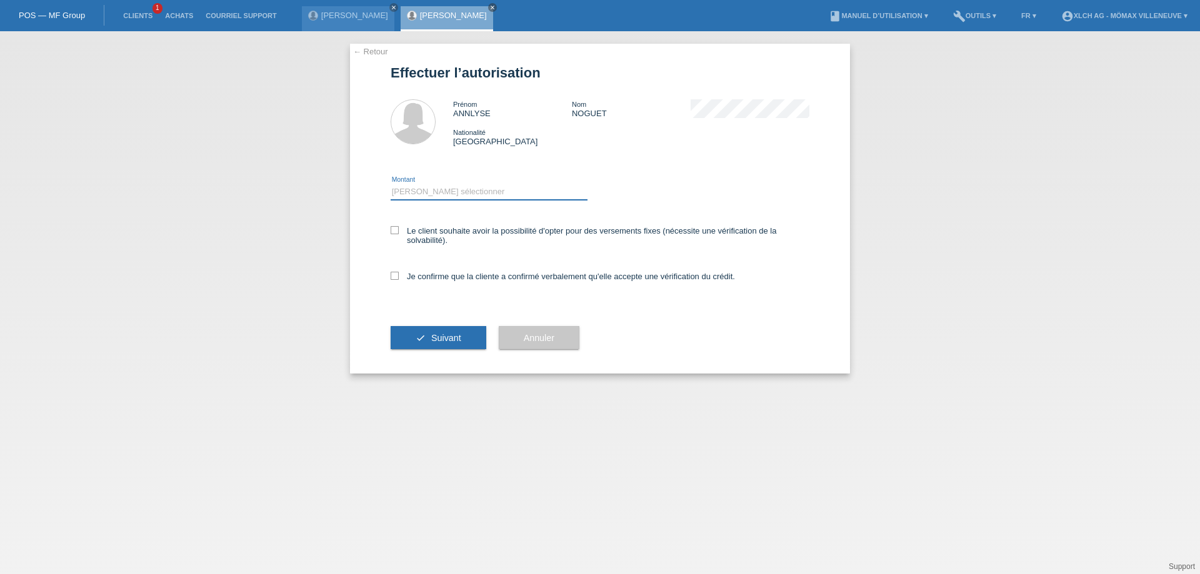
click at [427, 194] on select "Veuillez sélectionner CHF 1.00 - CHF 499.00 CHF 500.00 - CHF 1'999.00 CHF 2'000…" at bounding box center [489, 191] width 197 height 15
select select "1"
click at [391, 184] on select "Veuillez sélectionner CHF 1.00 - CHF 499.00 CHF 500.00 - CHF 1'999.00 CHF 2'000…" at bounding box center [489, 191] width 197 height 15
click at [391, 230] on icon at bounding box center [395, 230] width 8 height 8
click at [391, 230] on input "Le client souhaite avoir la possibilité d'opter pour des versements fixes (néce…" at bounding box center [395, 230] width 8 height 8
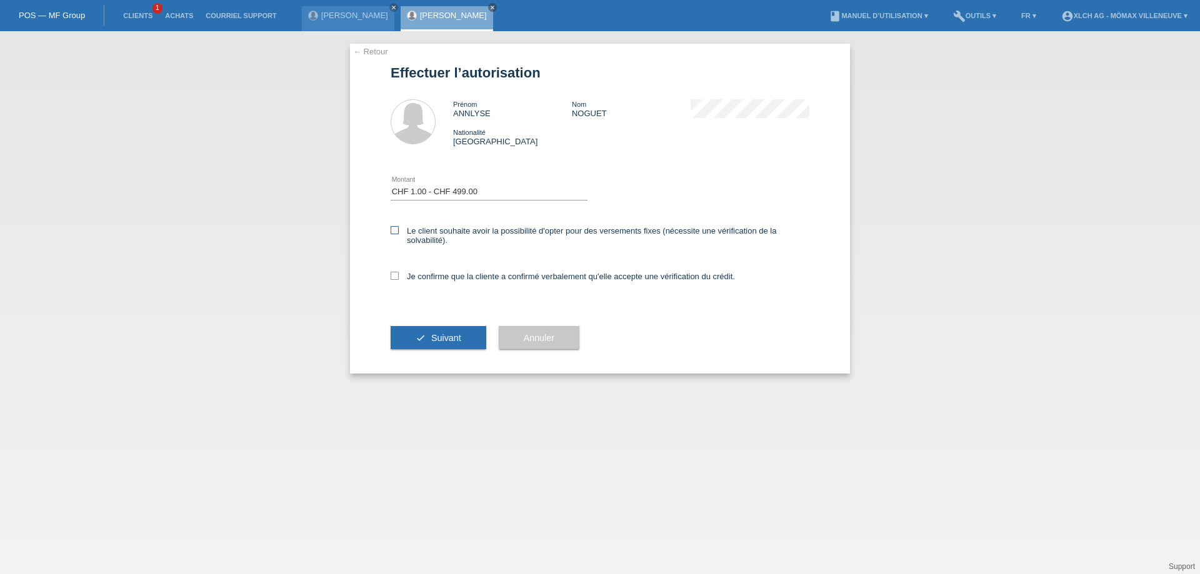
checkbox input "true"
click at [436, 334] on span "Suivant" at bounding box center [446, 338] width 30 height 10
click at [396, 279] on icon at bounding box center [395, 276] width 8 height 8
click at [396, 279] on input "Je confirme que la cliente a confirmé verbalement qu'elle accepte une vérificat…" at bounding box center [395, 276] width 8 height 8
checkbox input "true"
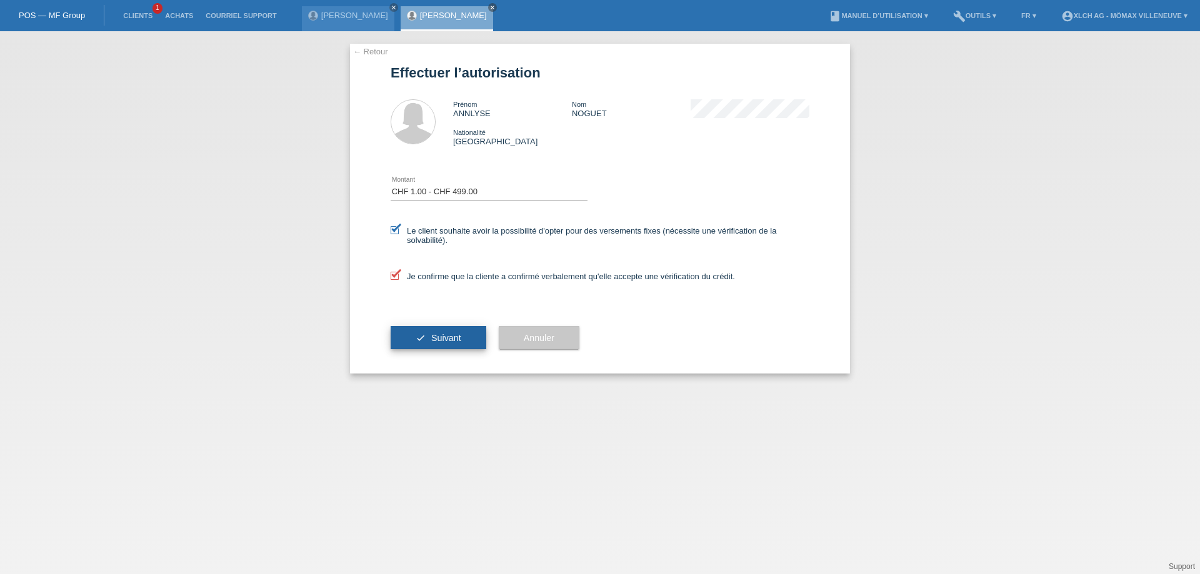
click at [427, 342] on button "check Suivant" at bounding box center [439, 338] width 96 height 24
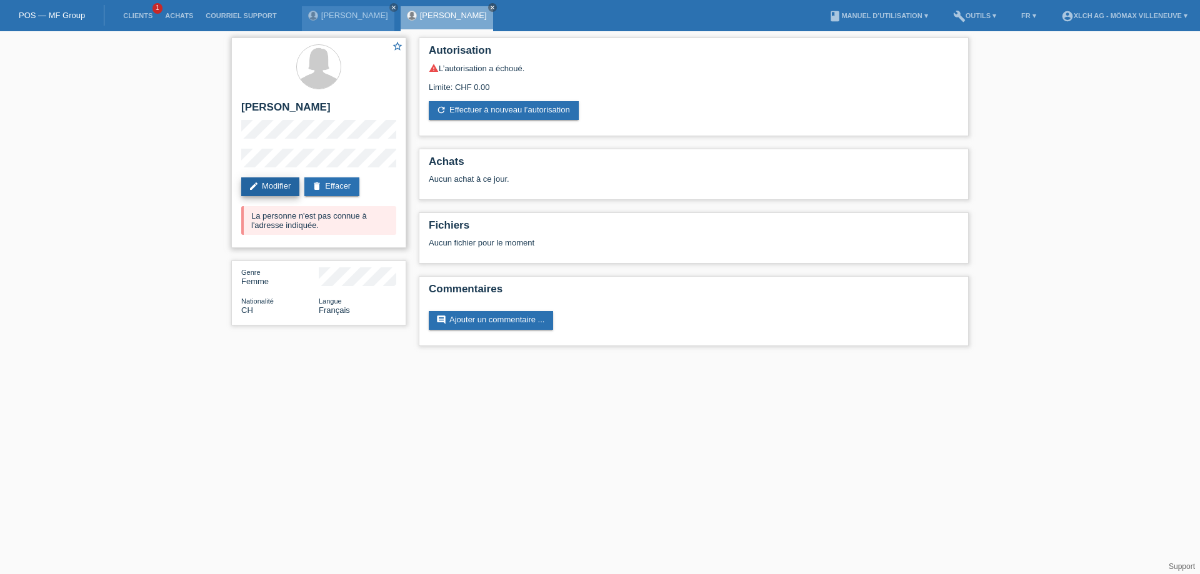
click at [277, 184] on link "edit Modifier" at bounding box center [270, 186] width 58 height 19
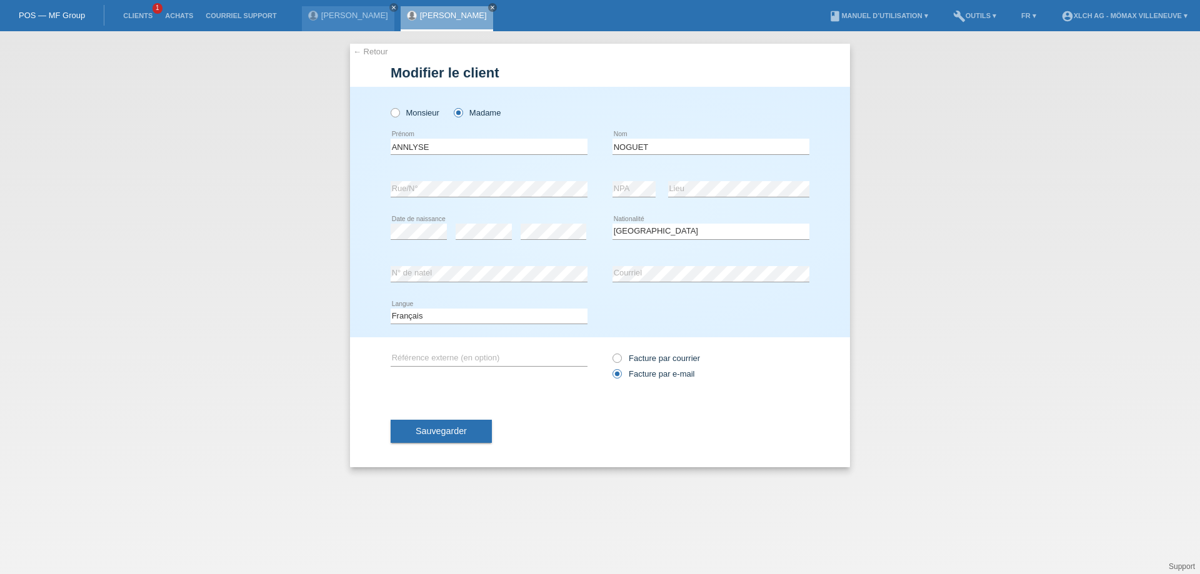
select select "CH"
click at [449, 435] on span "Sauvegarder" at bounding box center [441, 431] width 51 height 10
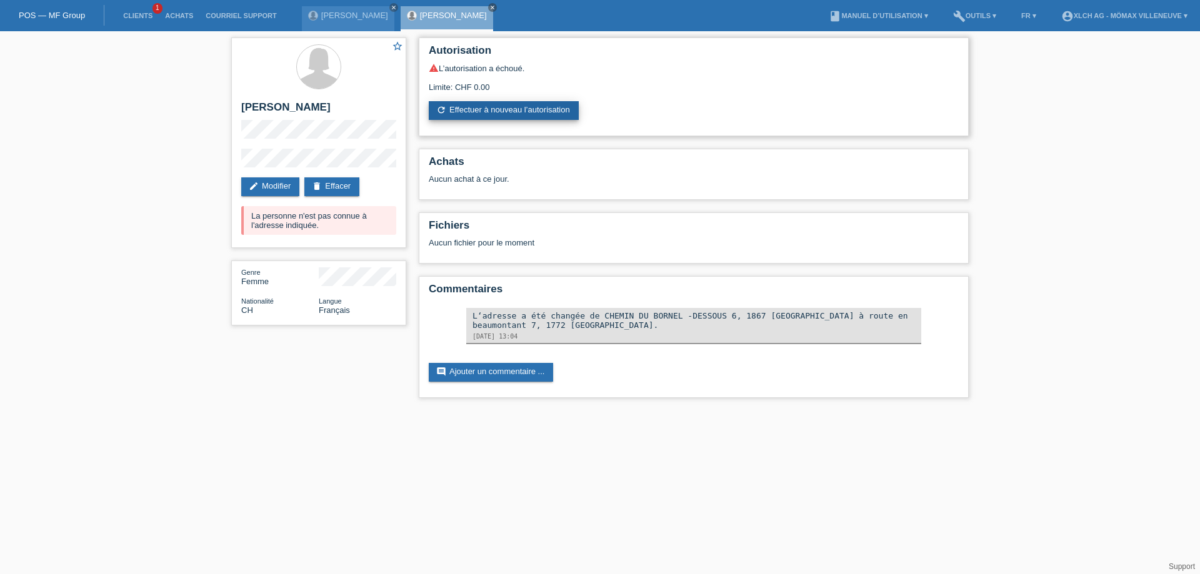
click at [531, 114] on link "refresh Effectuer à nouveau l’autorisation" at bounding box center [504, 110] width 150 height 19
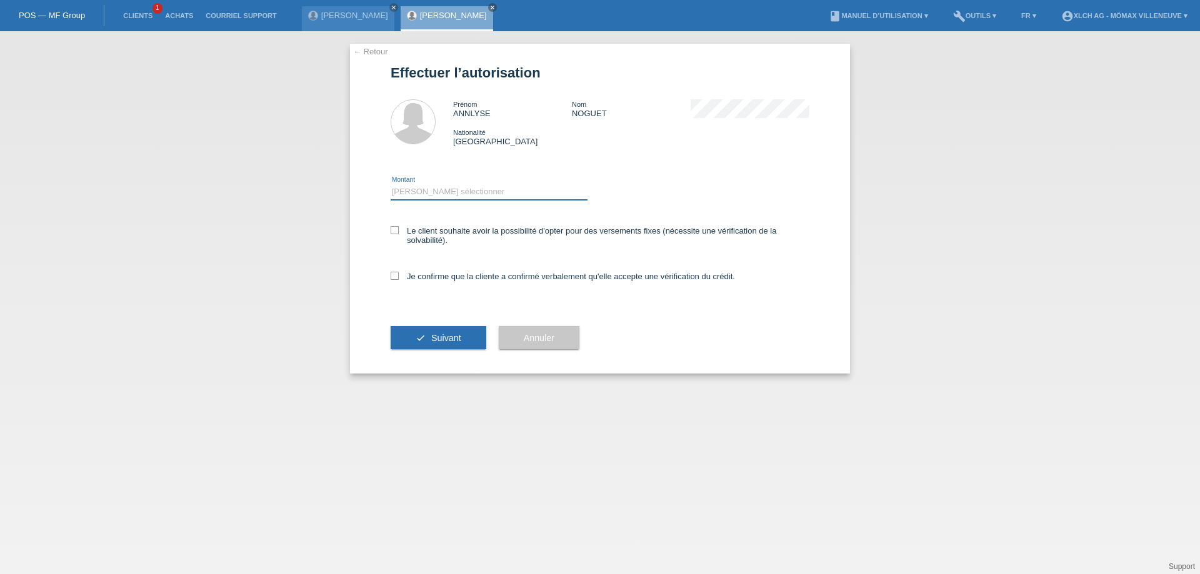
click at [463, 194] on select "Veuillez sélectionner CHF 1.00 - CHF 499.00 CHF 500.00 - CHF 1'999.00 CHF 2'000…" at bounding box center [489, 191] width 197 height 15
select select "1"
click at [391, 184] on select "Veuillez sélectionner CHF 1.00 - CHF 499.00 CHF 500.00 - CHF 1'999.00 CHF 2'000…" at bounding box center [489, 191] width 197 height 15
click at [396, 229] on icon at bounding box center [395, 230] width 8 height 8
click at [396, 229] on input "Le client souhaite avoir la possibilité d'opter pour des versements fixes (néce…" at bounding box center [395, 230] width 8 height 8
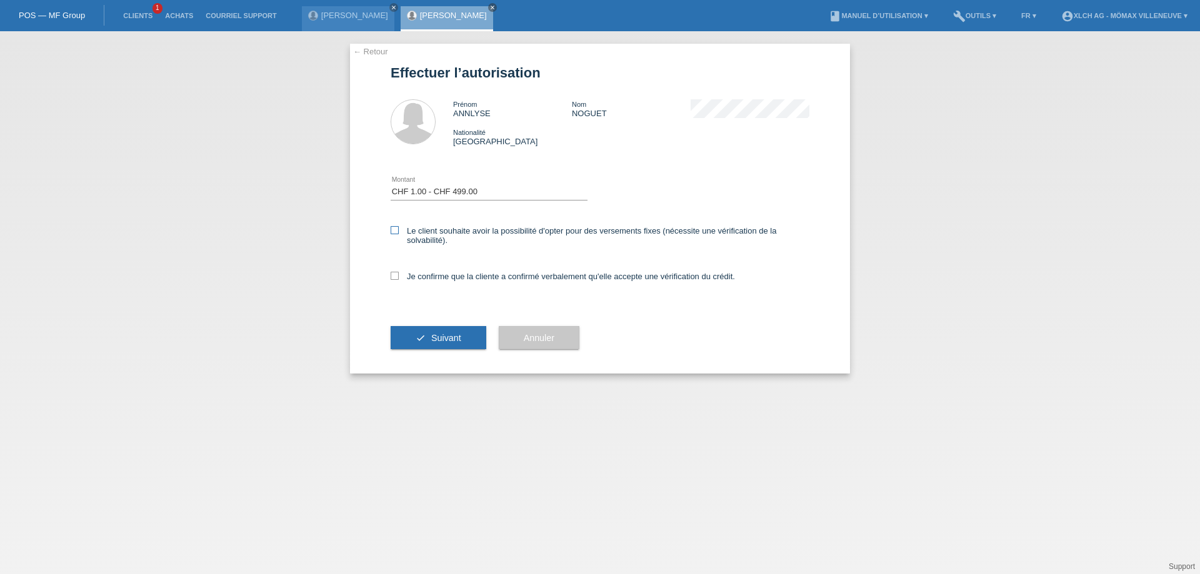
checkbox input "true"
click at [396, 279] on icon at bounding box center [395, 276] width 8 height 8
click at [396, 279] on input "Je confirme que la cliente a confirmé verbalement qu'elle accepte une vérificat…" at bounding box center [395, 276] width 8 height 8
checkbox input "true"
click at [442, 337] on span "Suivant" at bounding box center [446, 338] width 30 height 10
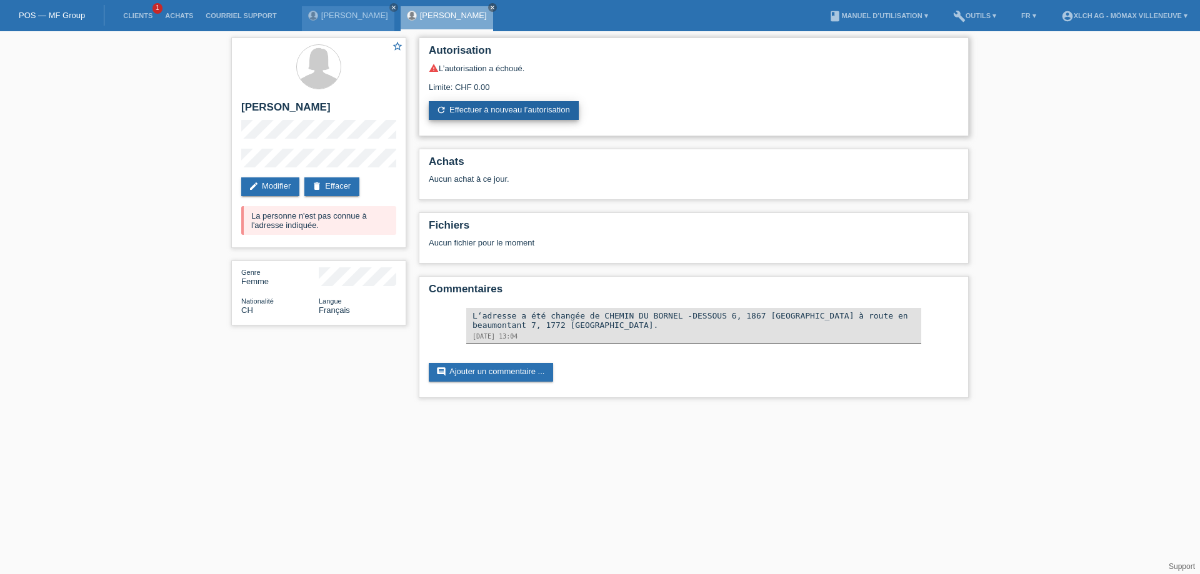
click at [484, 112] on link "refresh Effectuer à nouveau l’autorisation" at bounding box center [504, 110] width 150 height 19
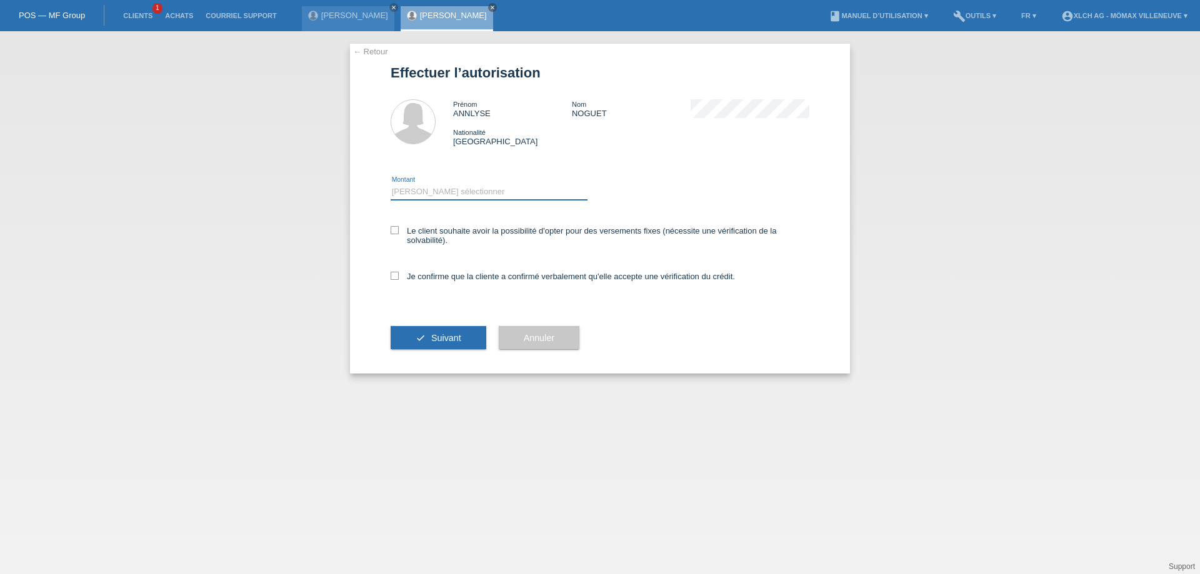
click at [427, 191] on select "Veuillez sélectionner CHF 1.00 - CHF 499.00 CHF 500.00 - CHF 1'999.00 CHF 2'000…" at bounding box center [489, 191] width 197 height 15
select select "1"
click at [391, 184] on select "Veuillez sélectionner CHF 1.00 - CHF 499.00 CHF 500.00 - CHF 1'999.00 CHF 2'000…" at bounding box center [489, 191] width 197 height 15
click at [396, 230] on icon at bounding box center [395, 230] width 8 height 8
click at [396, 230] on input "Le client souhaite avoir la possibilité d'opter pour des versements fixes (néce…" at bounding box center [395, 230] width 8 height 8
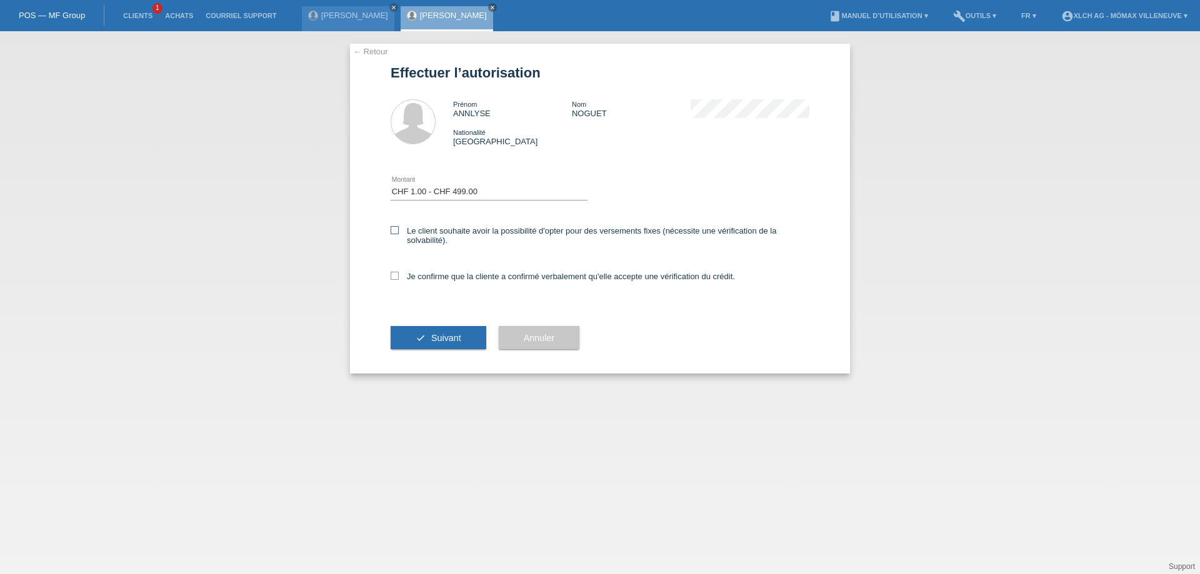
checkbox input "true"
click at [395, 275] on icon at bounding box center [395, 276] width 8 height 8
click at [395, 275] on input "Je confirme que la cliente a confirmé verbalement qu'elle accepte une vérificat…" at bounding box center [395, 276] width 8 height 8
checkbox input "true"
click at [471, 345] on button "check Suivant" at bounding box center [439, 338] width 96 height 24
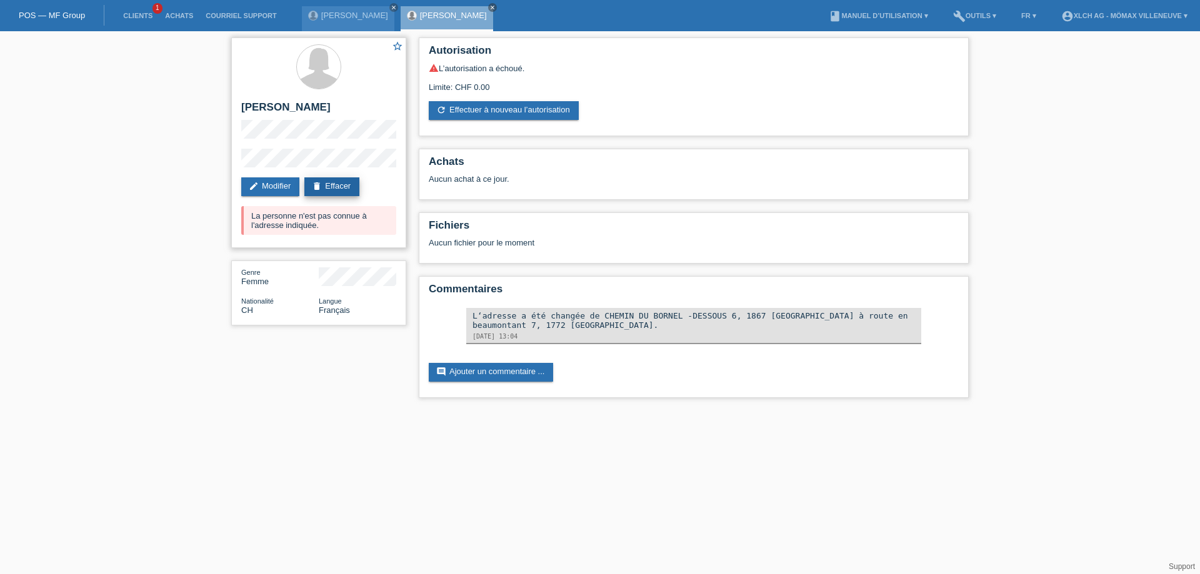
click at [326, 192] on link "delete Effacer" at bounding box center [331, 186] width 55 height 19
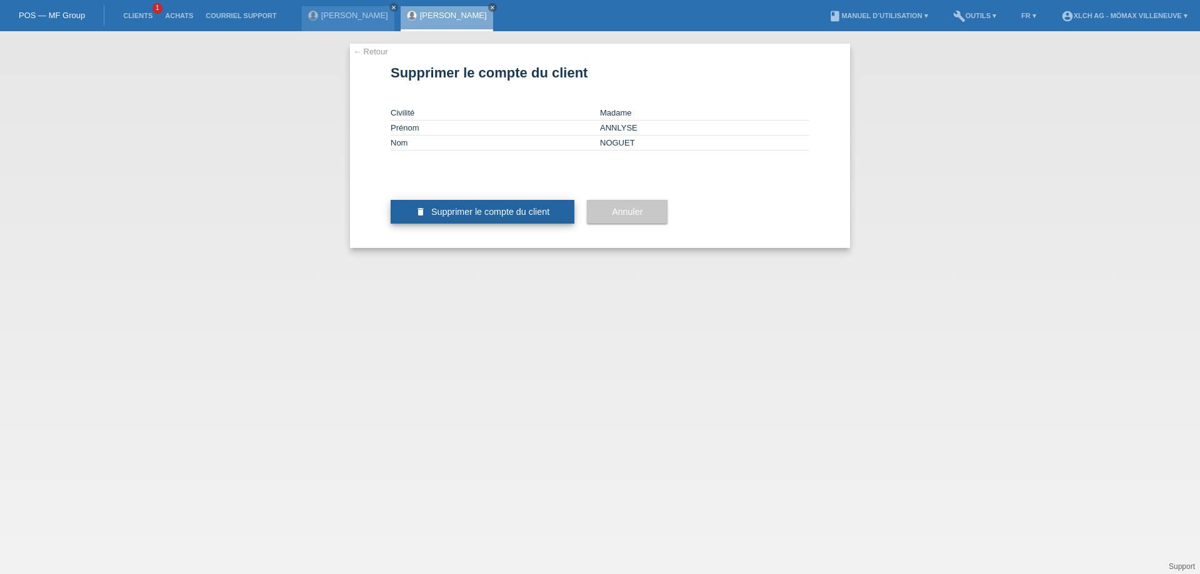
click at [523, 224] on button "delete Supprimer le compte du client" at bounding box center [483, 212] width 184 height 24
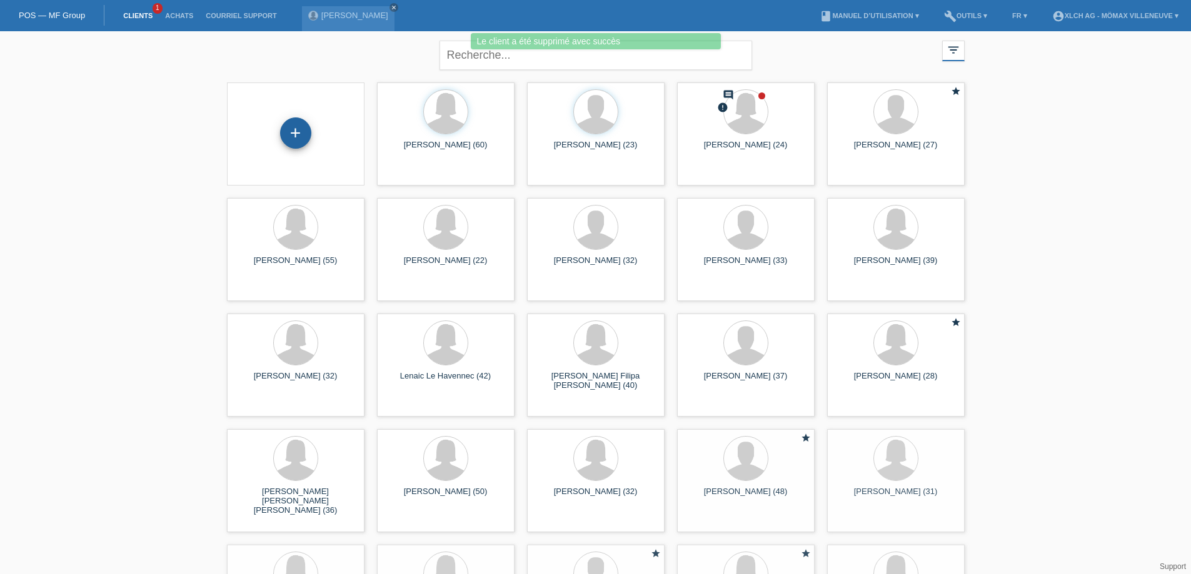
click at [305, 132] on div "+" at bounding box center [295, 132] width 31 height 31
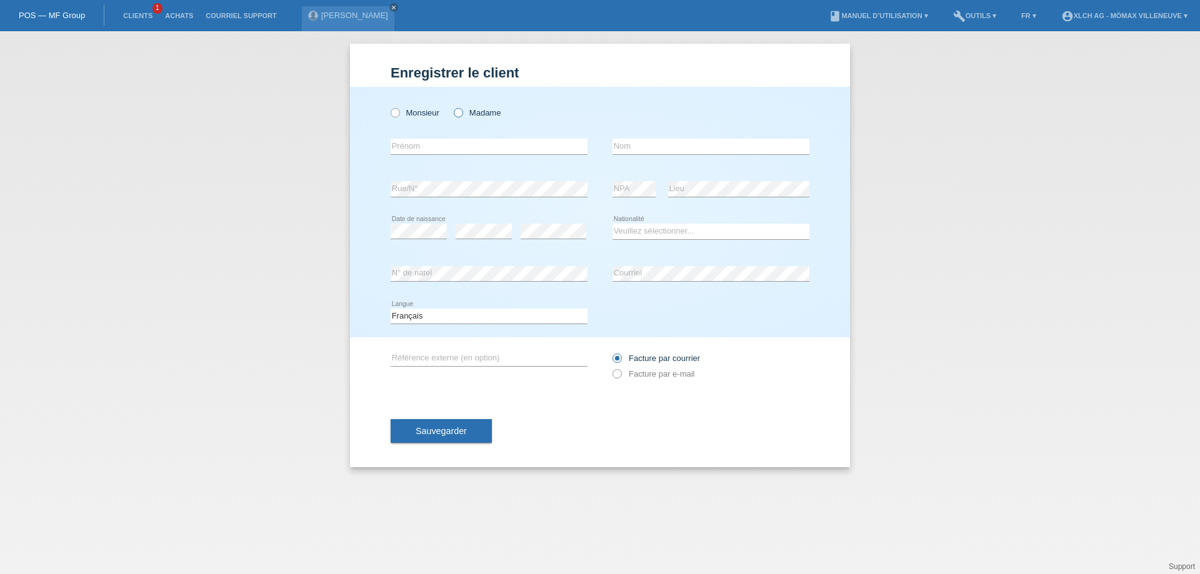
click at [452, 106] on icon at bounding box center [452, 106] width 0 height 0
click at [459, 110] on input "Madame" at bounding box center [458, 112] width 8 height 8
radio input "true"
click at [410, 146] on input "text" at bounding box center [489, 147] width 197 height 16
type input "Annlyse"
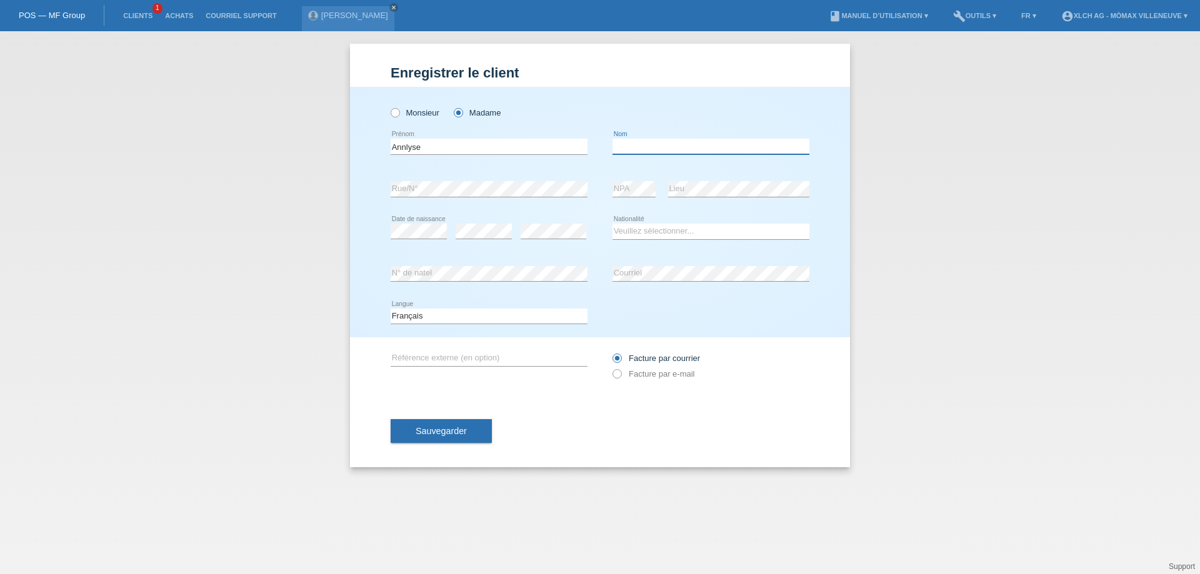
click at [639, 148] on input "text" at bounding box center [710, 147] width 197 height 16
type input "NOGUET"
click at [692, 226] on select "Veuillez sélectionner... Suisse Allemagne Autriche Liechtenstein ------------ A…" at bounding box center [710, 231] width 197 height 15
select select "CH"
click at [612, 224] on select "Veuillez sélectionner... Suisse Allemagne Autriche Liechtenstein ------------ A…" at bounding box center [710, 231] width 197 height 15
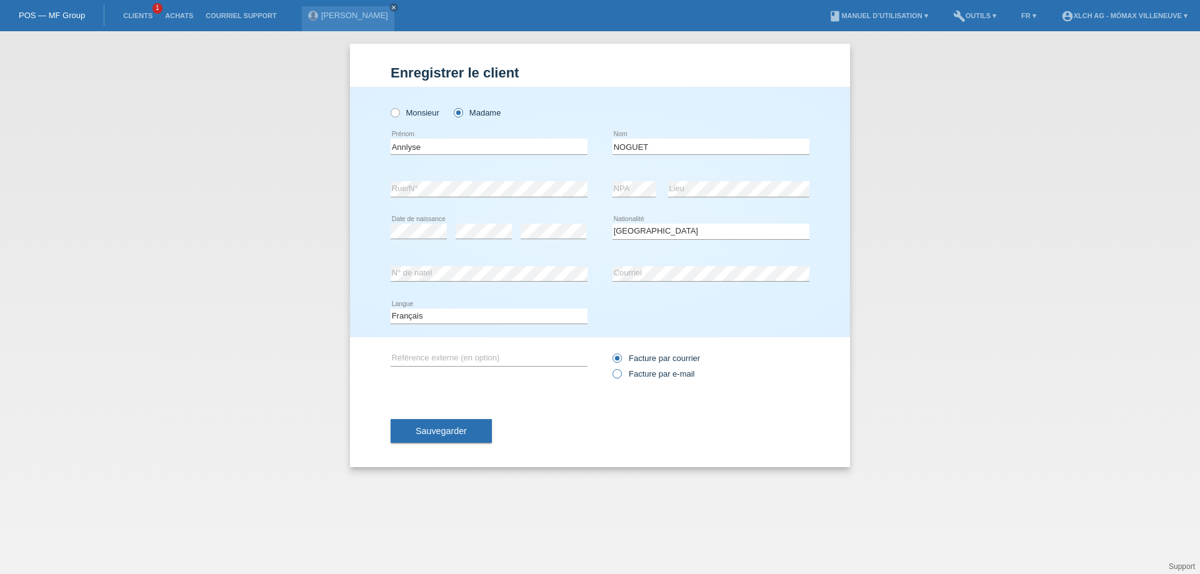
click at [611, 367] on icon at bounding box center [611, 367] width 0 height 0
click at [619, 372] on input "Facture par e-mail" at bounding box center [616, 377] width 8 height 16
radio input "true"
click at [470, 432] on button "Sauvegarder" at bounding box center [441, 431] width 101 height 24
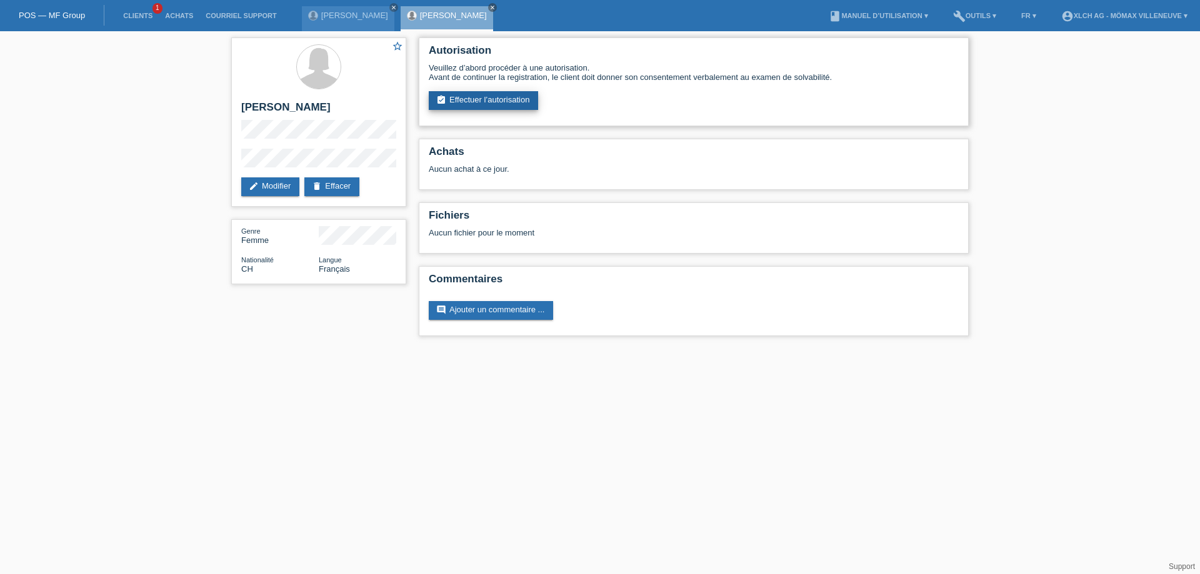
click at [495, 98] on link "assignment_turned_in Effectuer l’autorisation" at bounding box center [483, 100] width 109 height 19
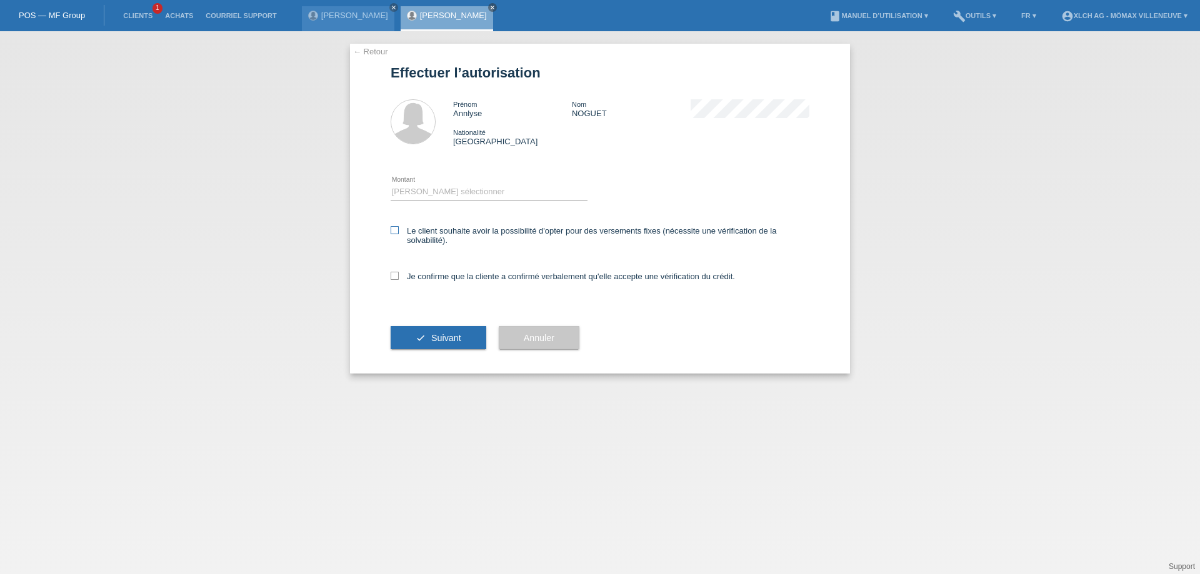
click at [397, 228] on icon at bounding box center [395, 230] width 8 height 8
click at [397, 228] on input "Le client souhaite avoir la possibilité d'opter pour des versements fixes (néce…" at bounding box center [395, 230] width 8 height 8
checkbox input "true"
click at [392, 275] on icon at bounding box center [395, 276] width 8 height 8
click at [392, 275] on input "Je confirme que la cliente a confirmé verbalement qu'elle accepte une vérificat…" at bounding box center [395, 276] width 8 height 8
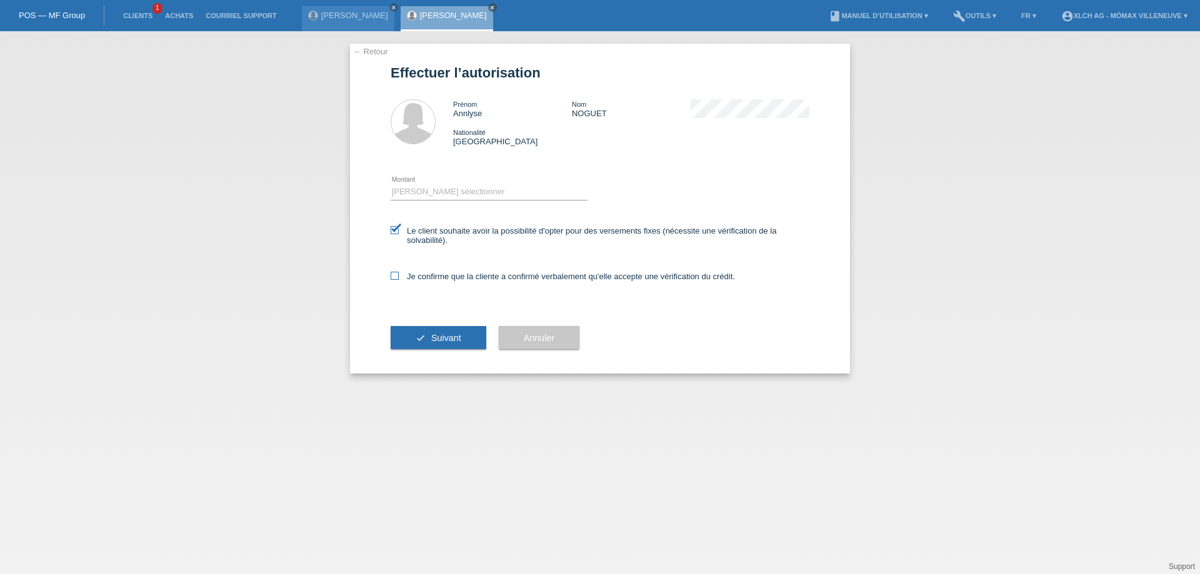
checkbox input "true"
click at [421, 194] on select "Veuillez sélectionner CHF 1.00 - CHF 499.00 CHF 500.00 - CHF 1'999.00 CHF 2'000…" at bounding box center [489, 191] width 197 height 15
select select "1"
click at [391, 184] on select "Veuillez sélectionner CHF 1.00 - CHF 499.00 CHF 500.00 - CHF 1'999.00 CHF 2'000…" at bounding box center [489, 191] width 197 height 15
click at [440, 342] on span "Suivant" at bounding box center [446, 338] width 30 height 10
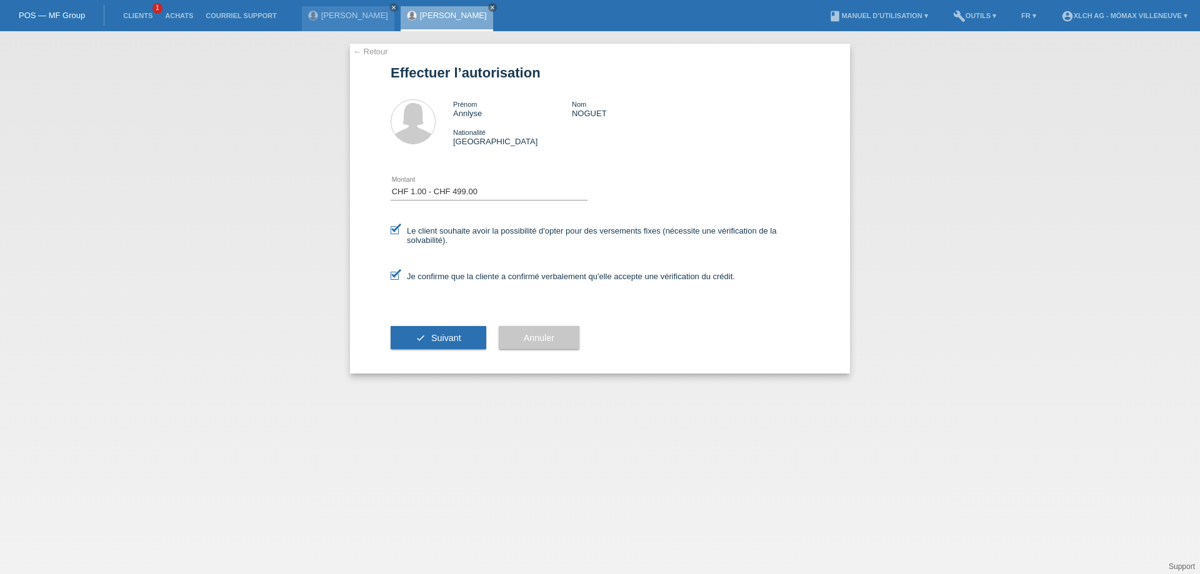
select select "1"
click at [389, 226] on div "← Retour Effectuer l’autorisation Prénom Annlyse Nom NOGUET Nationalité [DEMOGR…" at bounding box center [600, 209] width 500 height 330
click at [393, 232] on icon at bounding box center [395, 230] width 8 height 8
click at [393, 232] on input "Le client souhaite avoir la possibilité d'opter pour des versements fixes (néce…" at bounding box center [395, 230] width 8 height 8
checkbox input "false"
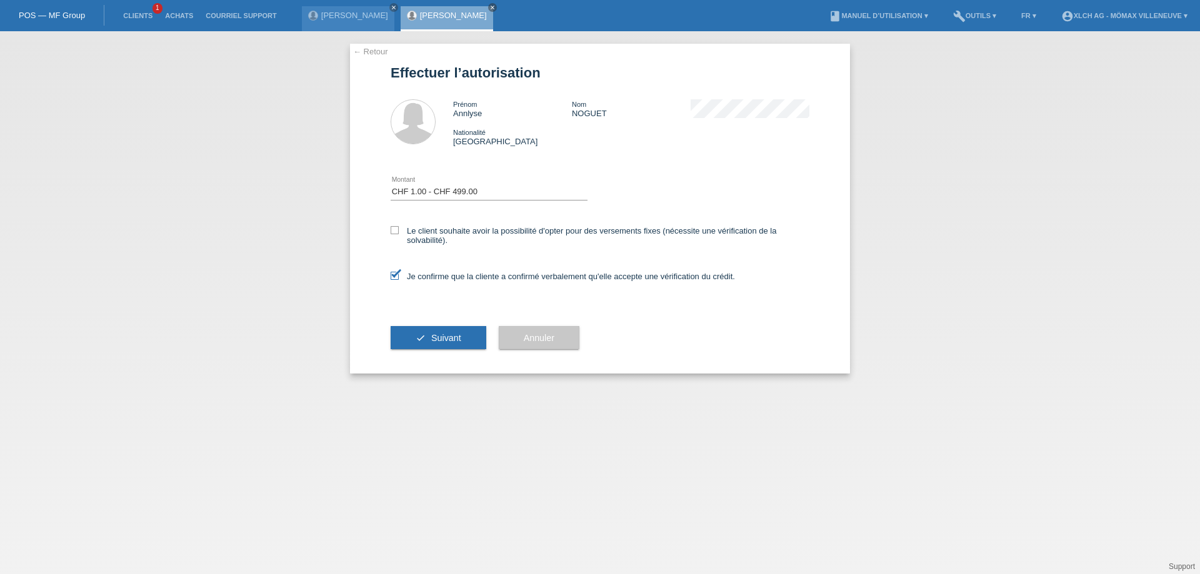
click at [390, 276] on div "← Retour Effectuer l’autorisation Prénom Annlyse Nom NOGUET Nationalité [DEMOGR…" at bounding box center [600, 209] width 500 height 330
click at [394, 271] on div "Je confirme que la cliente a confirmé verbalement qu'elle accepte une vérificat…" at bounding box center [600, 280] width 419 height 42
click at [396, 274] on icon at bounding box center [395, 276] width 8 height 8
click at [396, 274] on input "Je confirme que la cliente a confirmé verbalement qu'elle accepte une vérificat…" at bounding box center [395, 276] width 8 height 8
click at [439, 336] on span "Suivant" at bounding box center [446, 338] width 30 height 10
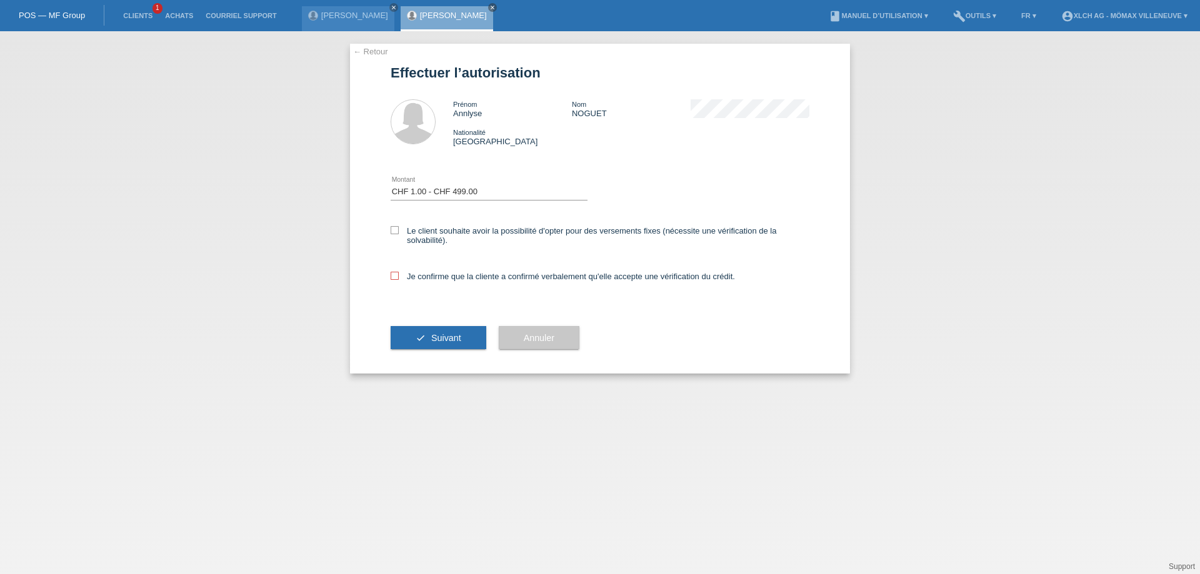
click at [390, 267] on div "← Retour Effectuer l’autorisation Prénom Annlyse Nom NOGUET Nationalité [DEMOGR…" at bounding box center [600, 209] width 500 height 330
click at [393, 274] on icon at bounding box center [395, 276] width 8 height 8
click at [393, 274] on input "Je confirme que la cliente a confirmé verbalement qu'elle accepte une vérificat…" at bounding box center [395, 276] width 8 height 8
checkbox input "true"
click at [453, 341] on span "Suivant" at bounding box center [446, 338] width 30 height 10
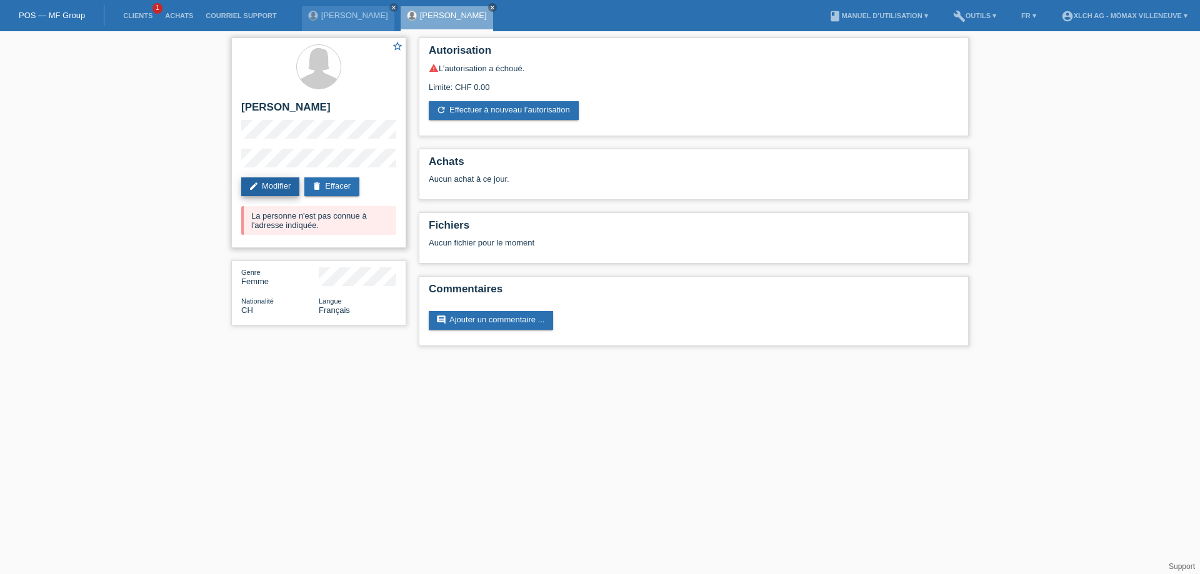
click at [286, 186] on link "edit Modifier" at bounding box center [270, 186] width 58 height 19
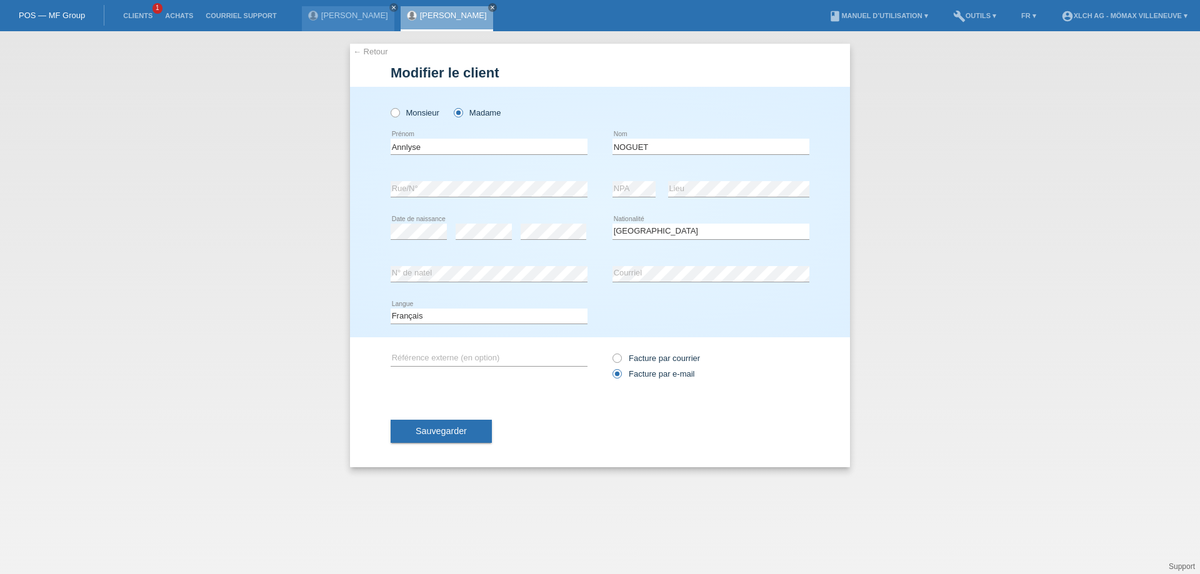
select select "CH"
click at [613, 354] on input "Facture par courrier" at bounding box center [616, 362] width 8 height 16
radio input "true"
click at [433, 439] on button "Sauvegarder" at bounding box center [441, 431] width 101 height 24
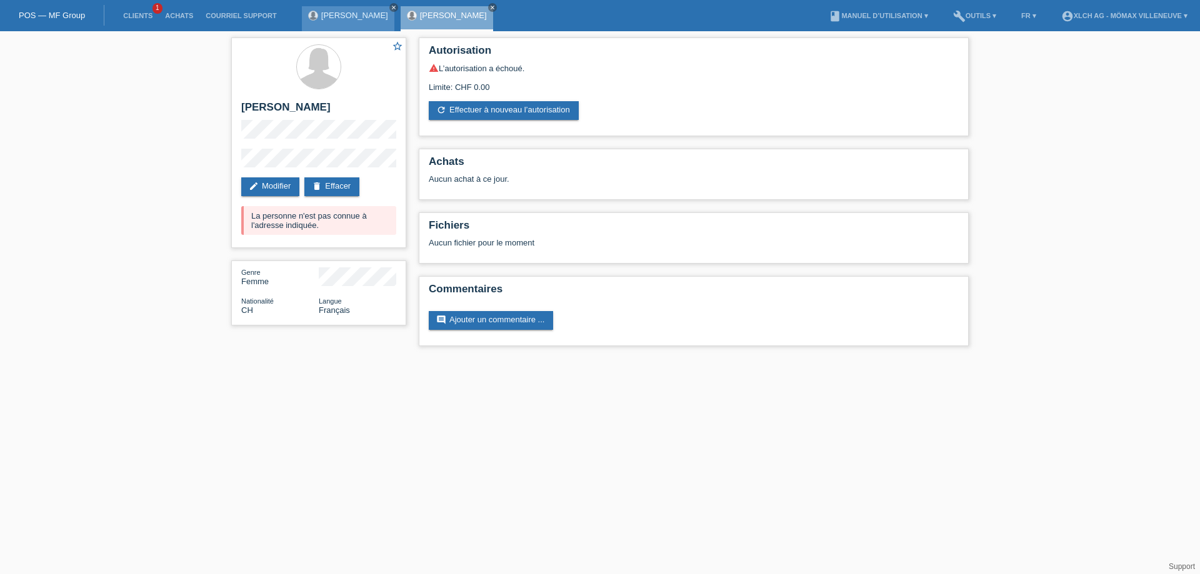
click at [391, 7] on icon "close" at bounding box center [394, 7] width 6 height 6
click at [391, 8] on icon "close" at bounding box center [394, 7] width 6 height 6
click at [327, 188] on link "delete Effacer" at bounding box center [331, 186] width 55 height 19
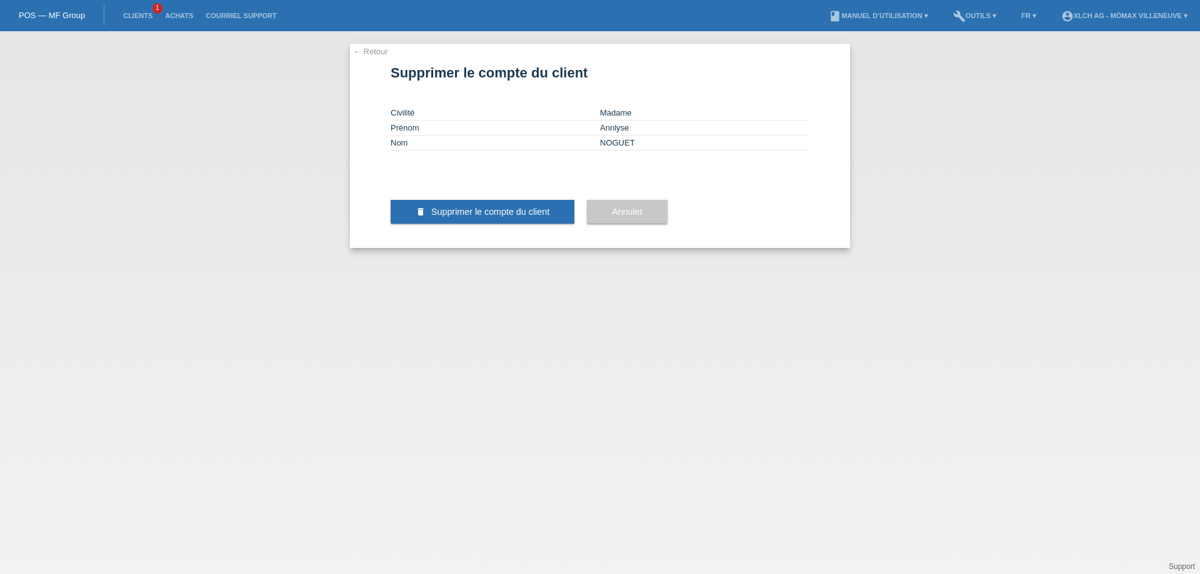
click at [375, 51] on link "← Retour" at bounding box center [370, 51] width 35 height 9
click at [645, 224] on button "Annuler" at bounding box center [627, 212] width 81 height 24
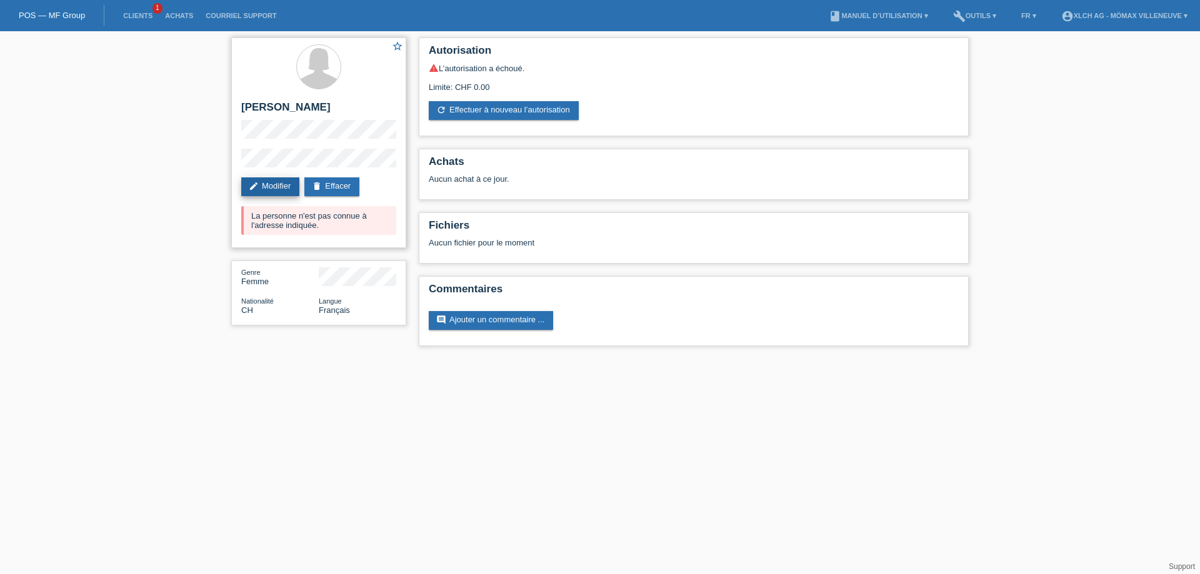
click at [273, 186] on link "edit Modifier" at bounding box center [270, 186] width 58 height 19
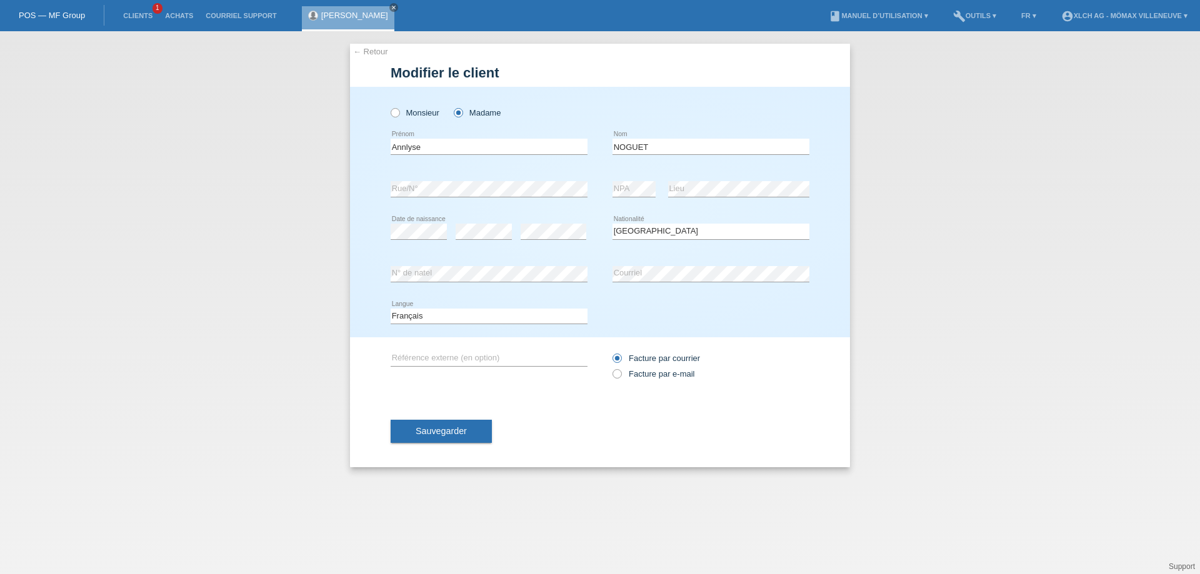
select select "CH"
click at [988, 182] on div "← Retour Modifier le client Monsieur Madame Annlyse error NOGUET" at bounding box center [600, 302] width 1200 height 543
click at [452, 432] on span "Sauvegarder" at bounding box center [441, 431] width 51 height 10
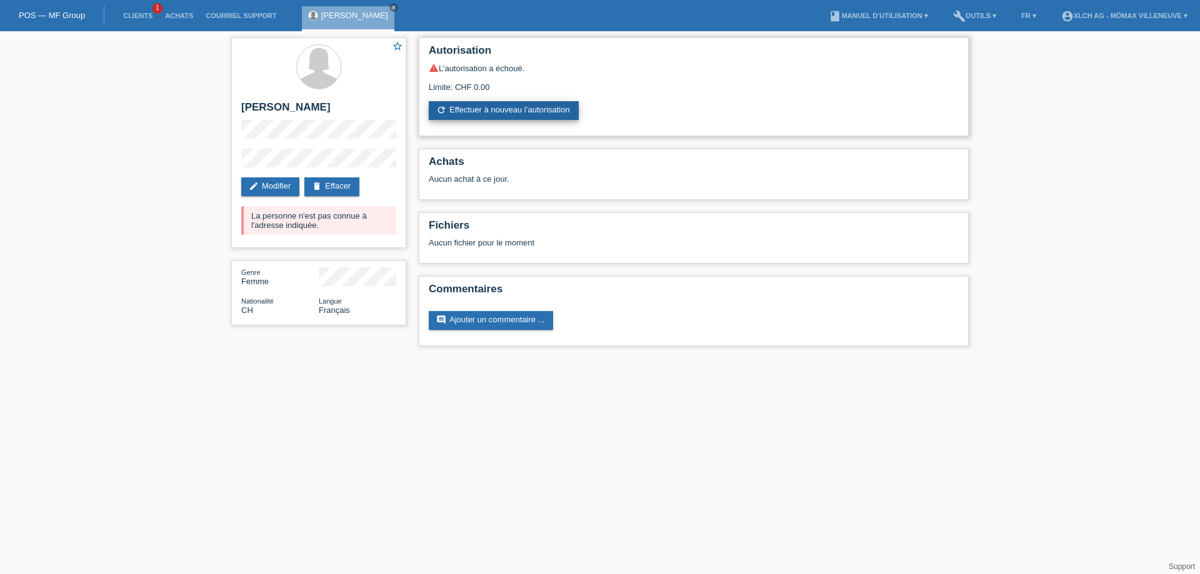
click at [513, 106] on link "refresh Effectuer à nouveau l’autorisation" at bounding box center [504, 110] width 150 height 19
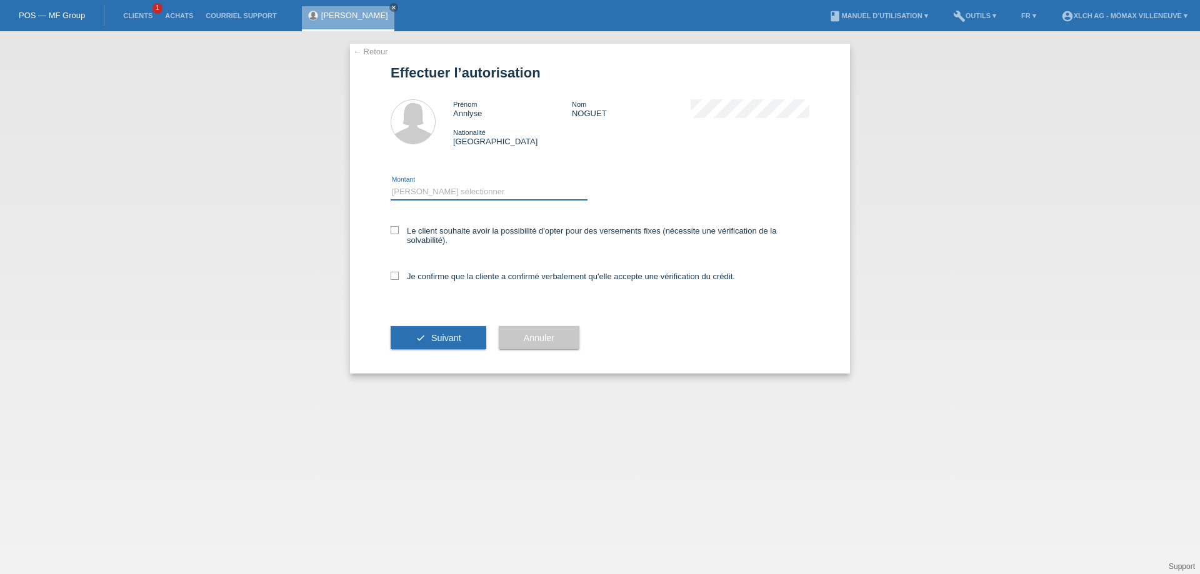
click at [442, 194] on select "Veuillez sélectionner CHF 1.00 - CHF 499.00 CHF 500.00 - CHF 1'999.00 CHF 2'000…" at bounding box center [489, 191] width 197 height 15
select select "1"
click at [391, 184] on select "Veuillez sélectionner CHF 1.00 - CHF 499.00 CHF 500.00 - CHF 1'999.00 CHF 2'000…" at bounding box center [489, 191] width 197 height 15
click at [398, 232] on icon at bounding box center [395, 230] width 8 height 8
click at [398, 232] on input "Le client souhaite avoir la possibilité d'opter pour des versements fixes (néce…" at bounding box center [395, 230] width 8 height 8
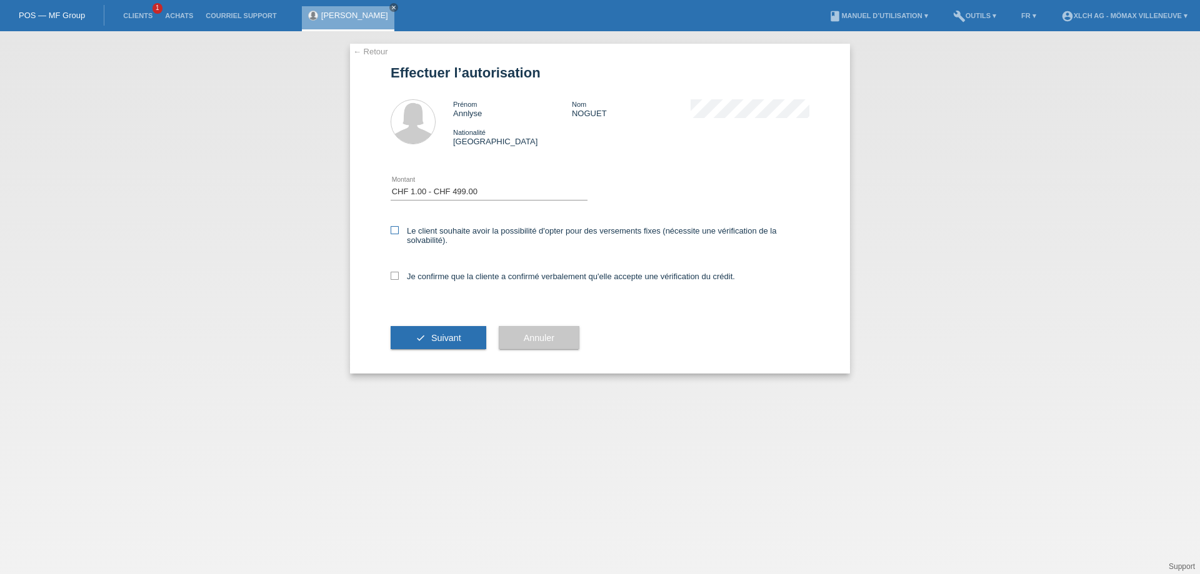
checkbox input "true"
click at [394, 274] on icon at bounding box center [395, 276] width 8 height 8
click at [394, 274] on input "Je confirme que la cliente a confirmé verbalement qu'elle accepte une vérificat…" at bounding box center [395, 276] width 8 height 8
checkbox input "true"
click at [437, 339] on span "Suivant" at bounding box center [446, 338] width 30 height 10
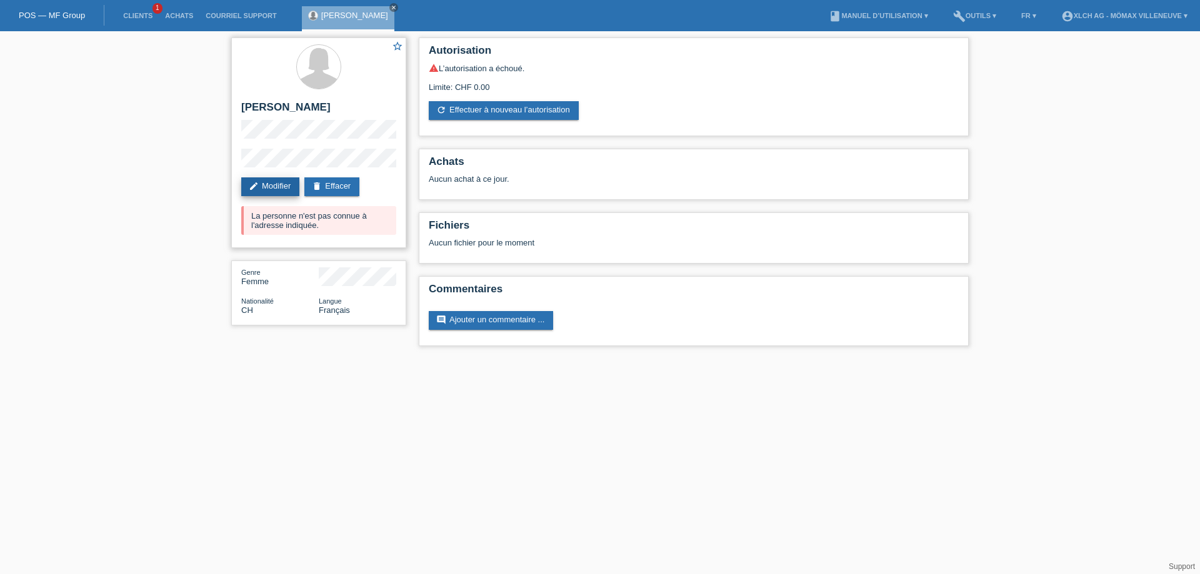
click at [284, 182] on link "edit Modifier" at bounding box center [270, 186] width 58 height 19
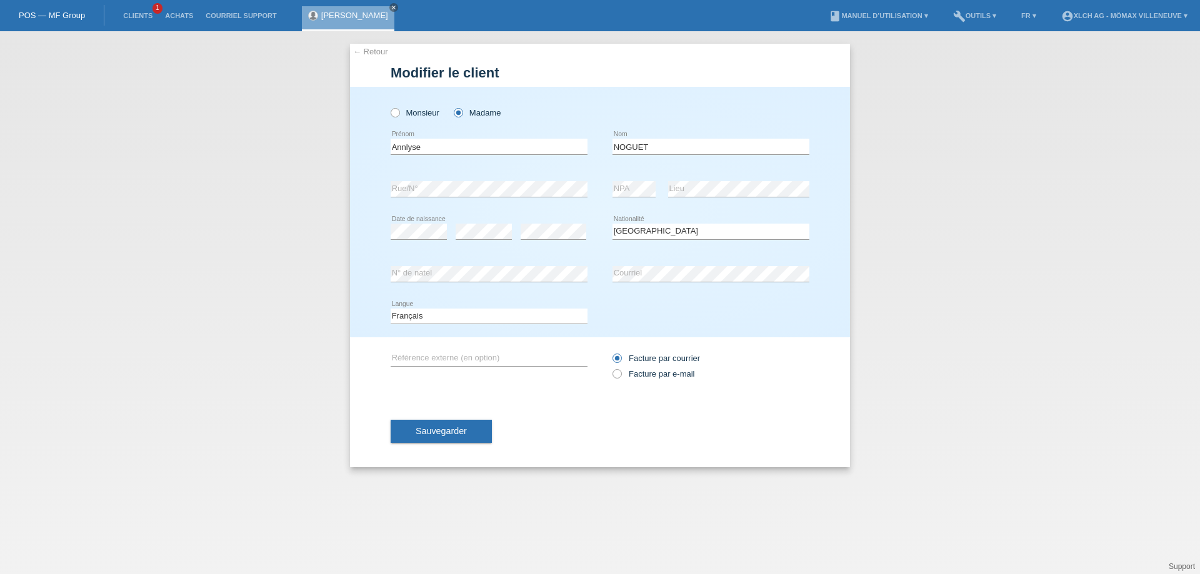
select select "CH"
click at [1103, 263] on div "← Retour Modifier le client Monsieur Madame Annlyse error NOGUET" at bounding box center [600, 302] width 1200 height 543
click at [494, 150] on input "Annlyse" at bounding box center [489, 147] width 197 height 16
type input "ANNLYSE"
click at [678, 147] on input "NOGUET" at bounding box center [710, 147] width 197 height 16
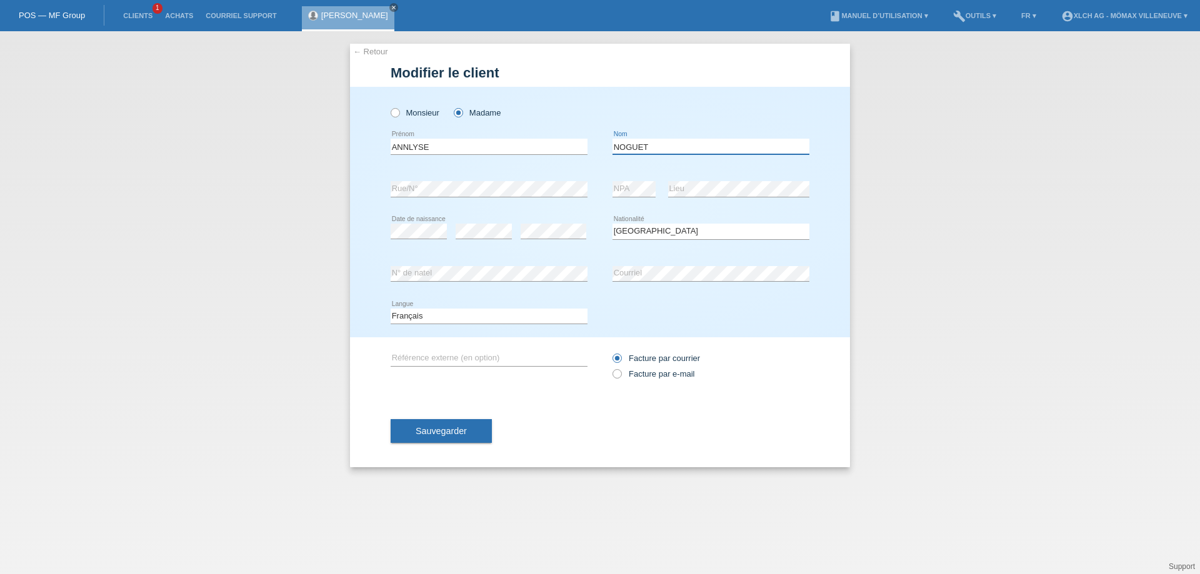
click at [678, 147] on input "NOGUET" at bounding box center [710, 147] width 197 height 16
click at [930, 143] on div "← Retour Modifier le client Monsieur Madame ANNLYSE error NOGUET" at bounding box center [600, 302] width 1200 height 543
click at [445, 434] on span "Sauvegarder" at bounding box center [441, 431] width 51 height 10
